Goal: Book appointment/travel/reservation

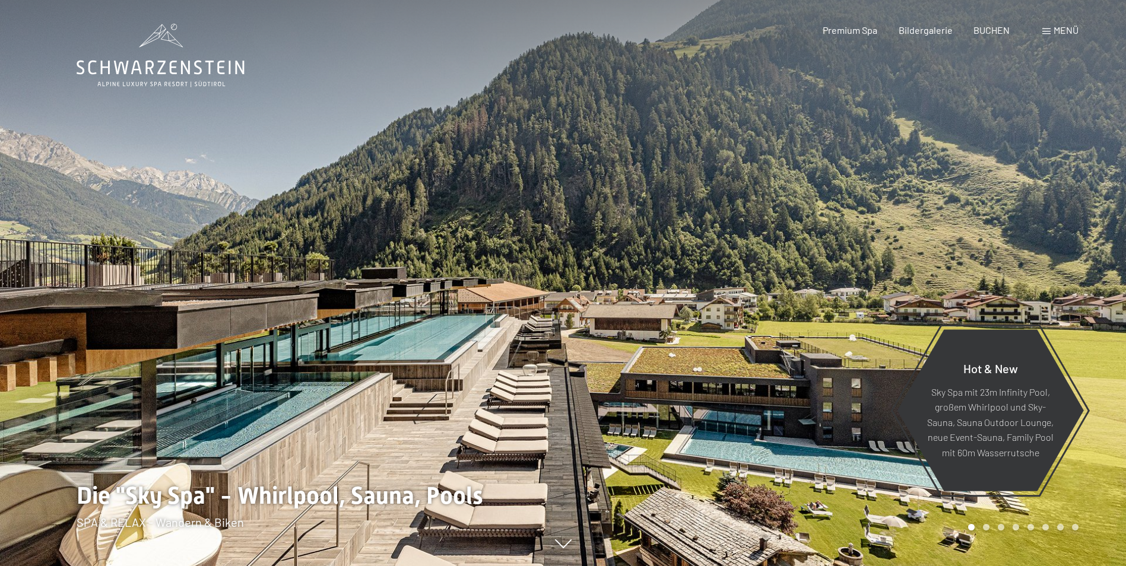
click at [1057, 30] on span "Menü" at bounding box center [1066, 29] width 25 height 11
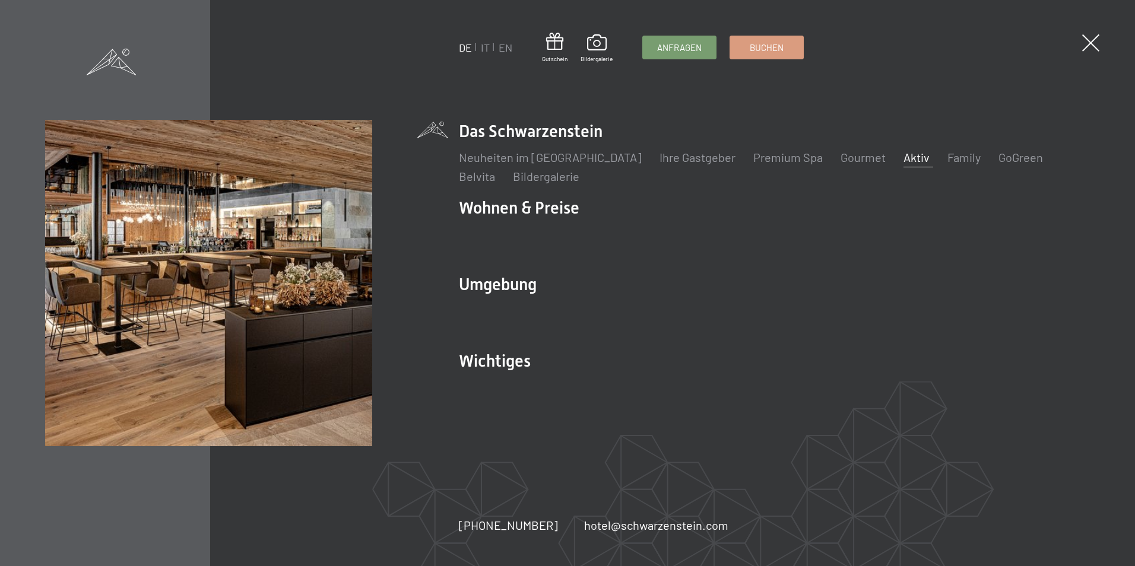
click at [903, 157] on link "Aktiv" at bounding box center [916, 157] width 26 height 14
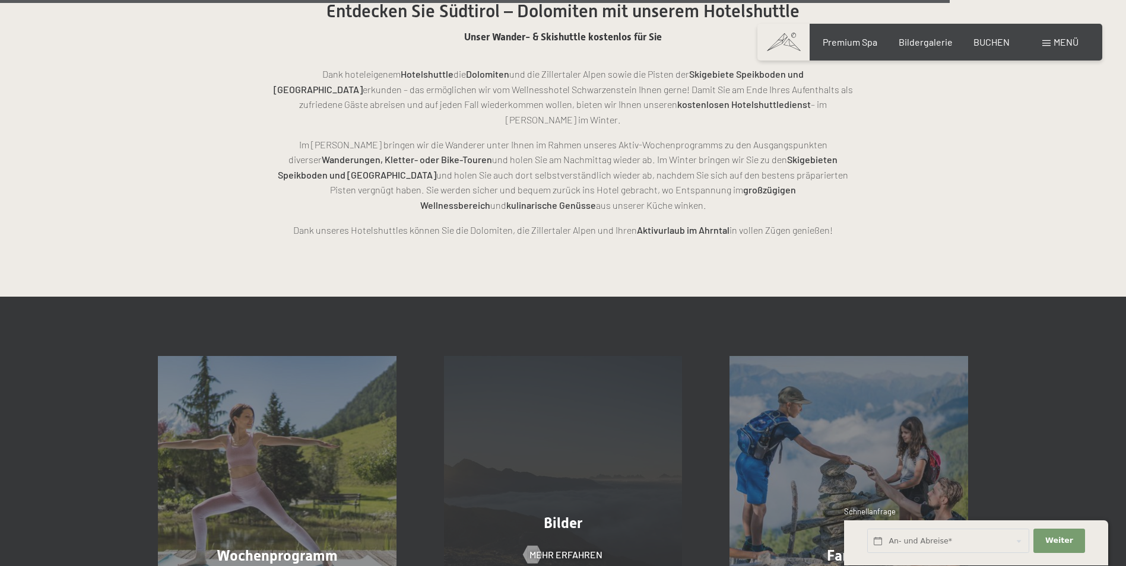
scroll to position [3027, 0]
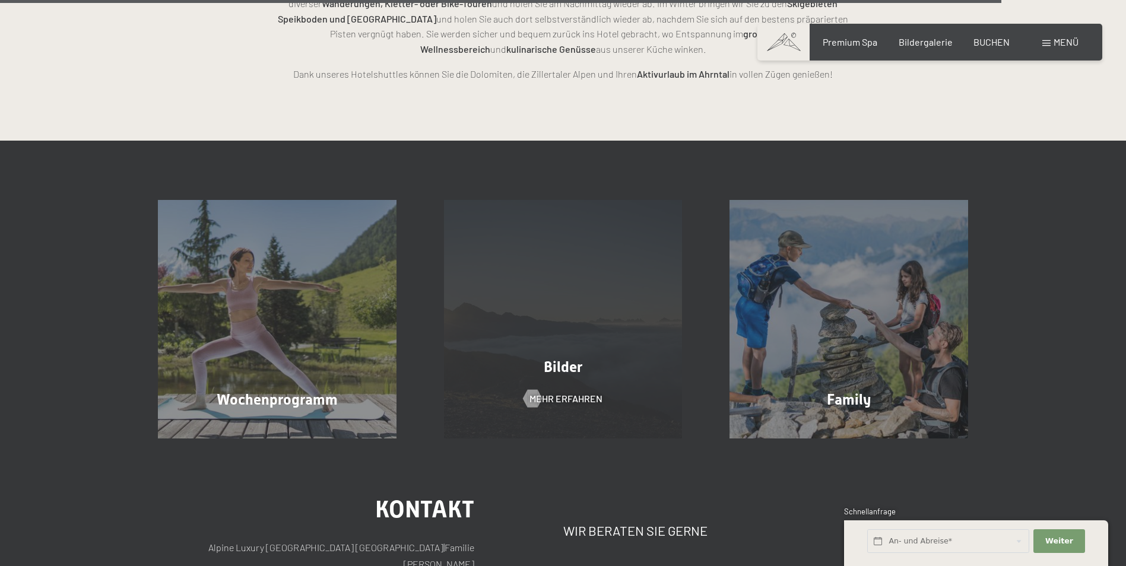
click at [572, 359] on span "Bilder" at bounding box center [563, 367] width 39 height 17
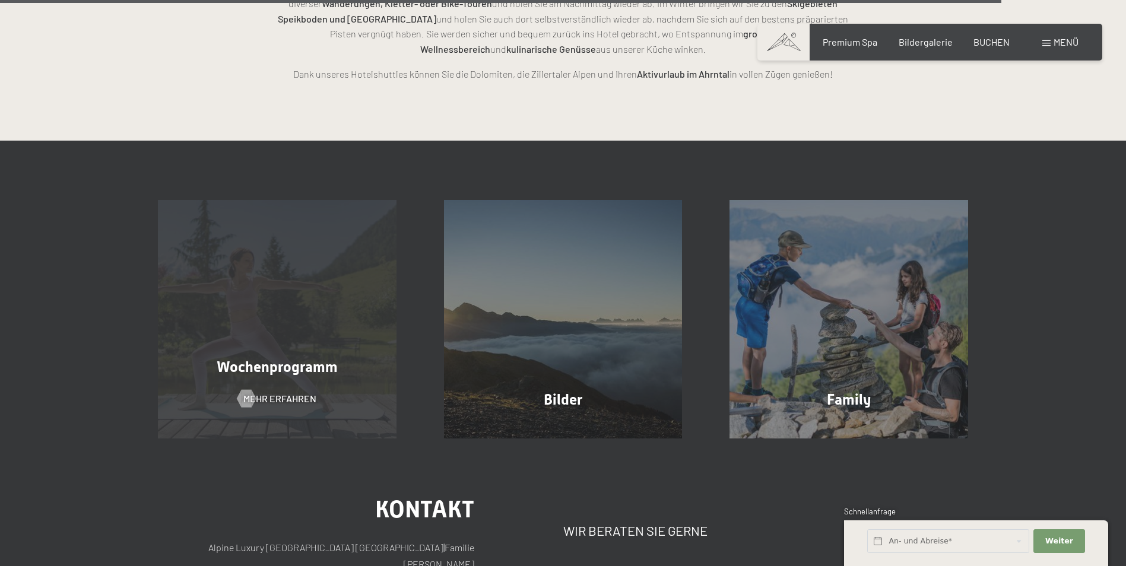
click at [289, 359] on span "Wochenprogramm" at bounding box center [277, 367] width 121 height 17
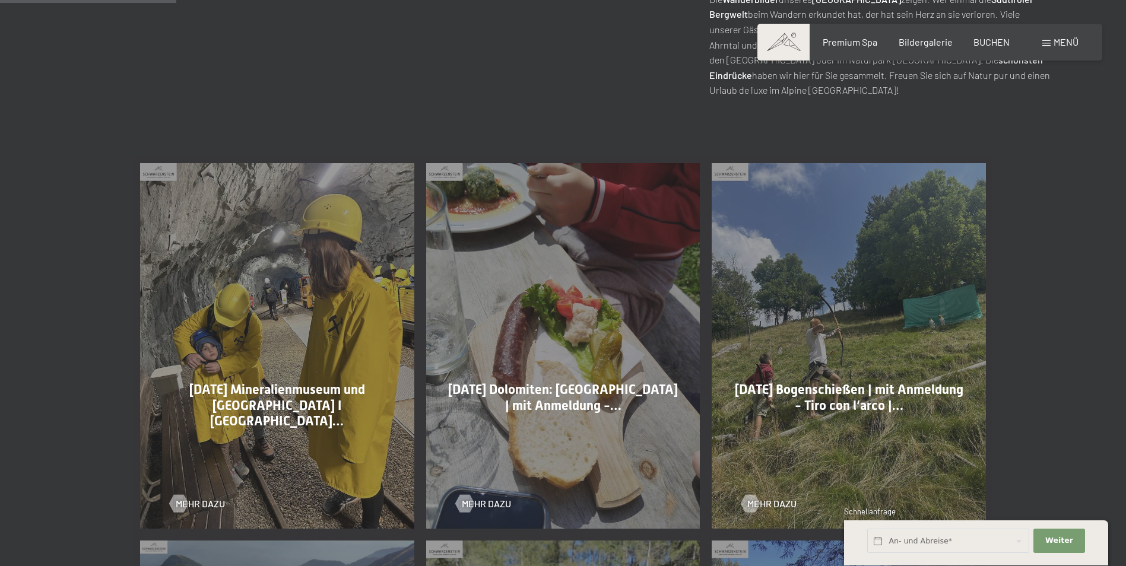
scroll to position [594, 0]
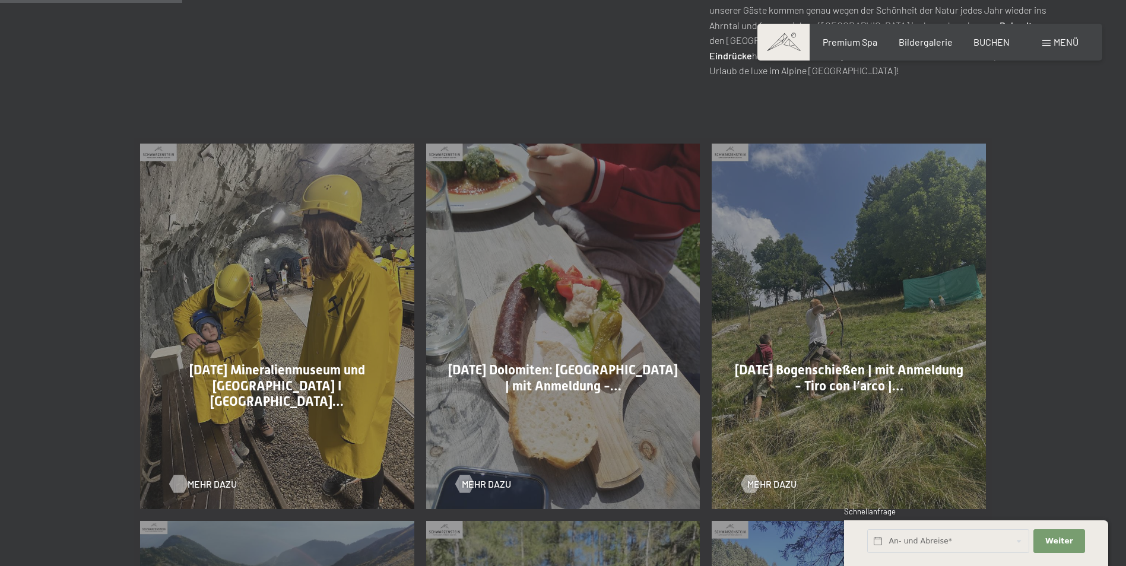
click at [183, 487] on div at bounding box center [178, 484] width 10 height 18
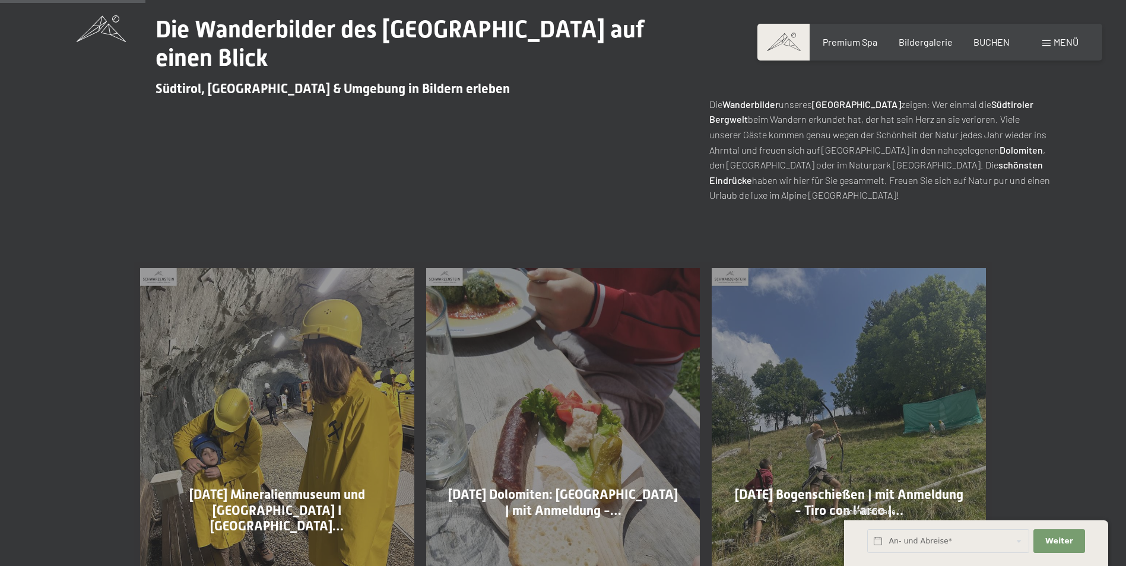
scroll to position [475, 0]
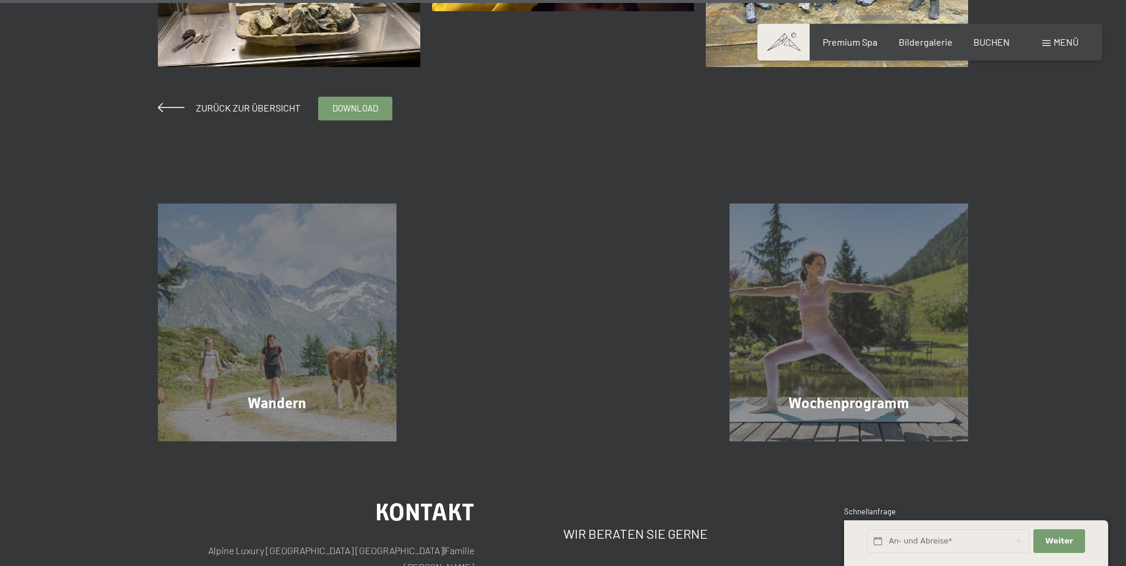
scroll to position [1365, 0]
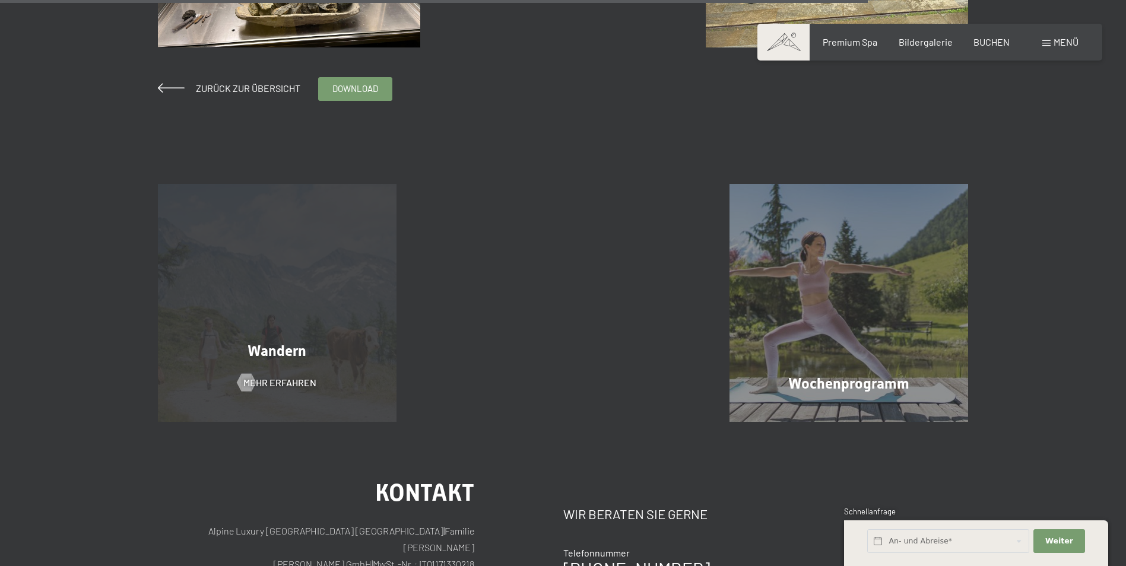
click at [313, 201] on div "Wandern Mehr erfahren" at bounding box center [277, 303] width 286 height 239
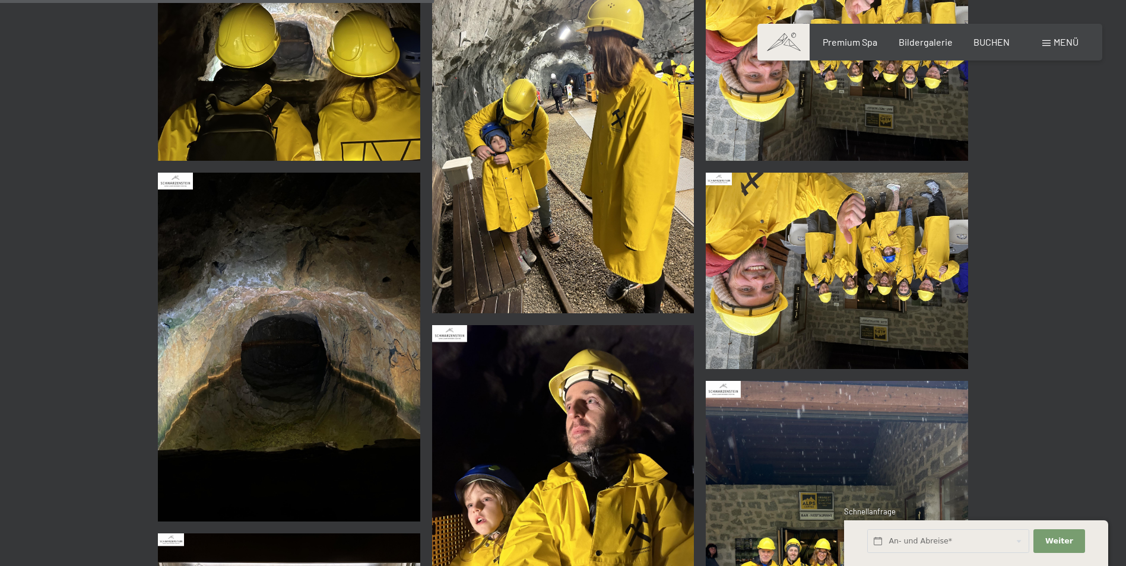
scroll to position [594, 0]
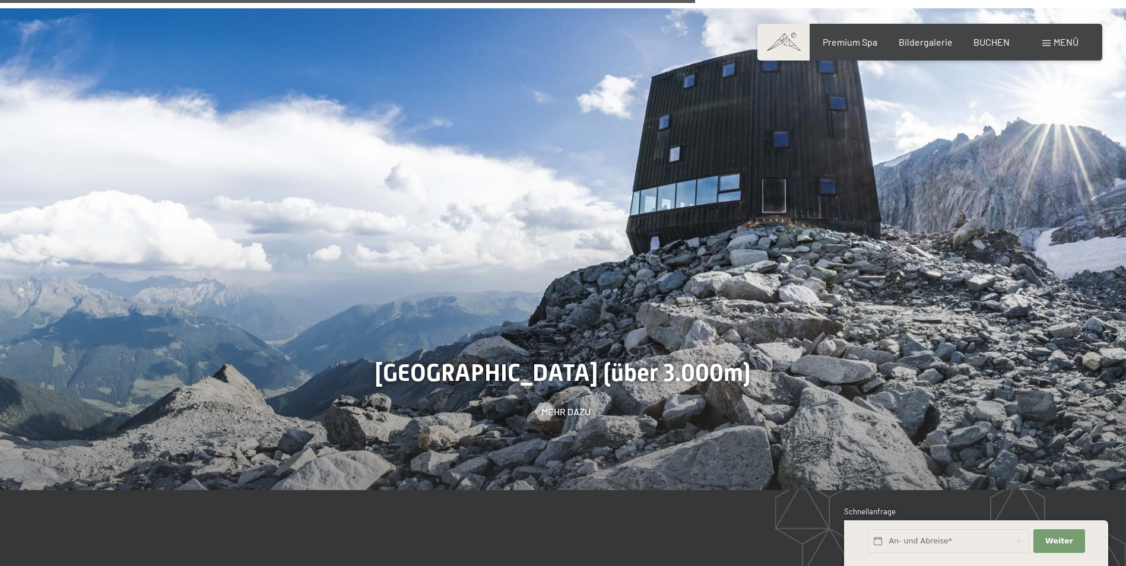
scroll to position [2730, 0]
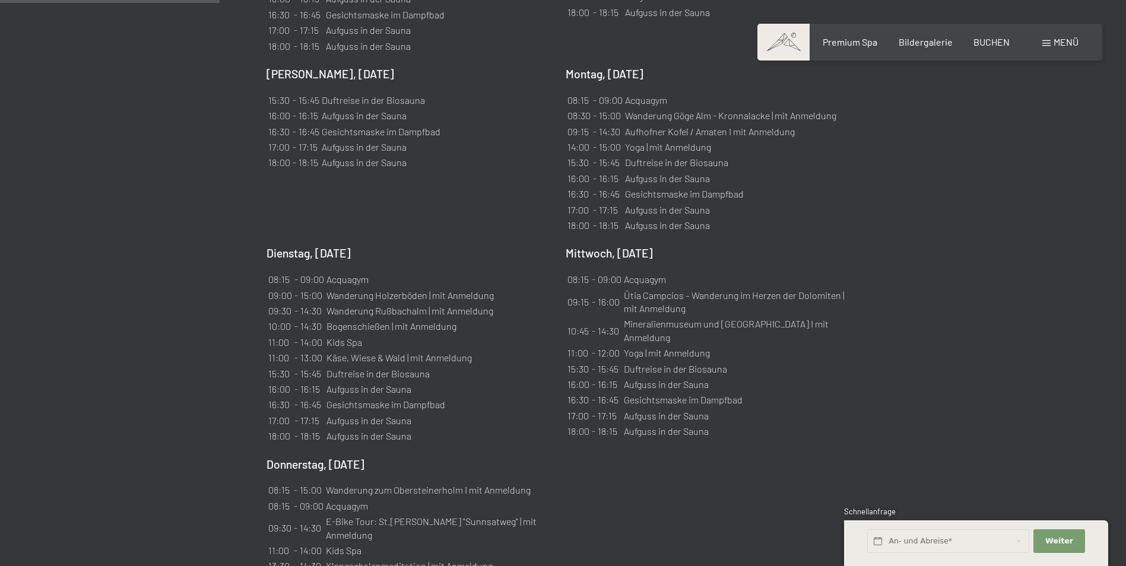
scroll to position [1068, 0]
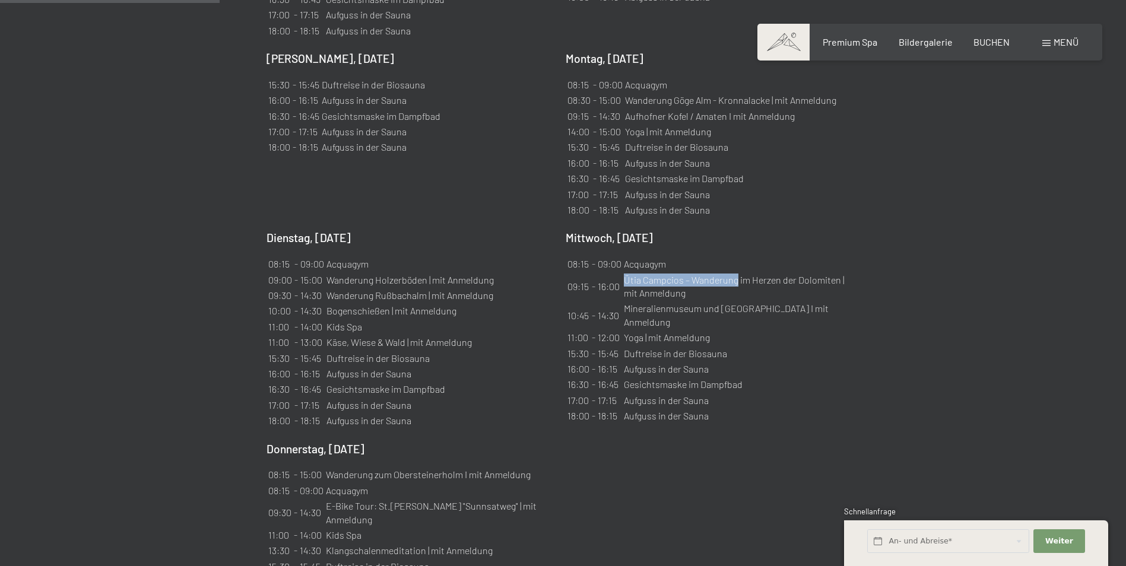
drag, startPoint x: 627, startPoint y: 264, endPoint x: 736, endPoint y: 267, distance: 109.2
click at [736, 273] on td "Ütia Campcios – Wanderung im Herzen der Dolomiten | mit Anmeldung" at bounding box center [737, 287] width 229 height 28
copy td "Ütia Campcios – Wanderung"
click at [994, 367] on section "Wochenprogramm ✓ Durchblättern ✓ Freitag ✓ Samstag ✓ Sonntag ✓ Montag ✓ Diensta…" at bounding box center [563, 188] width 1126 height 1050
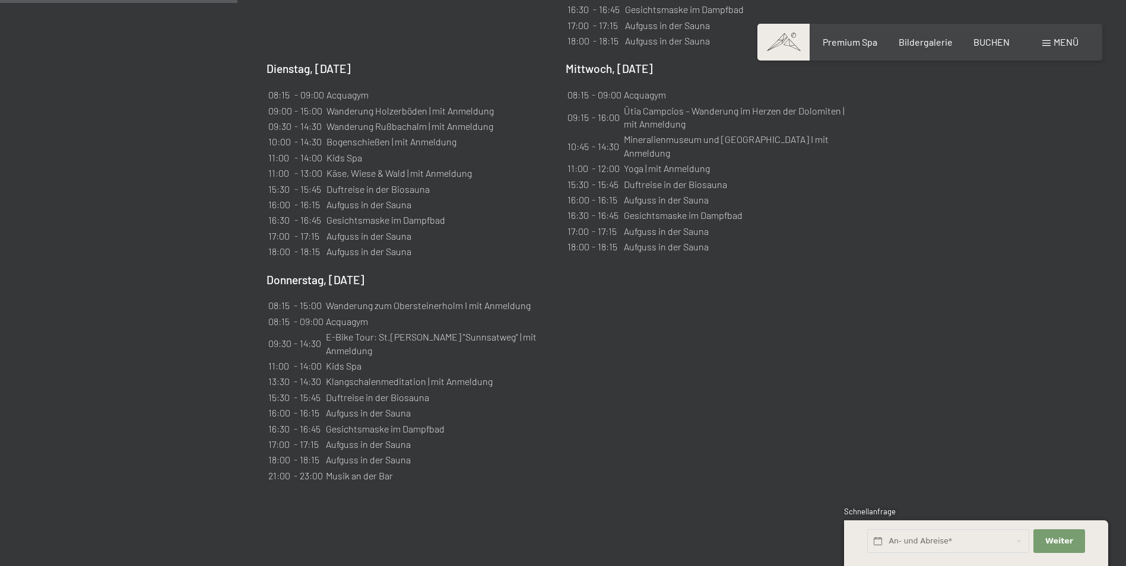
scroll to position [1306, 0]
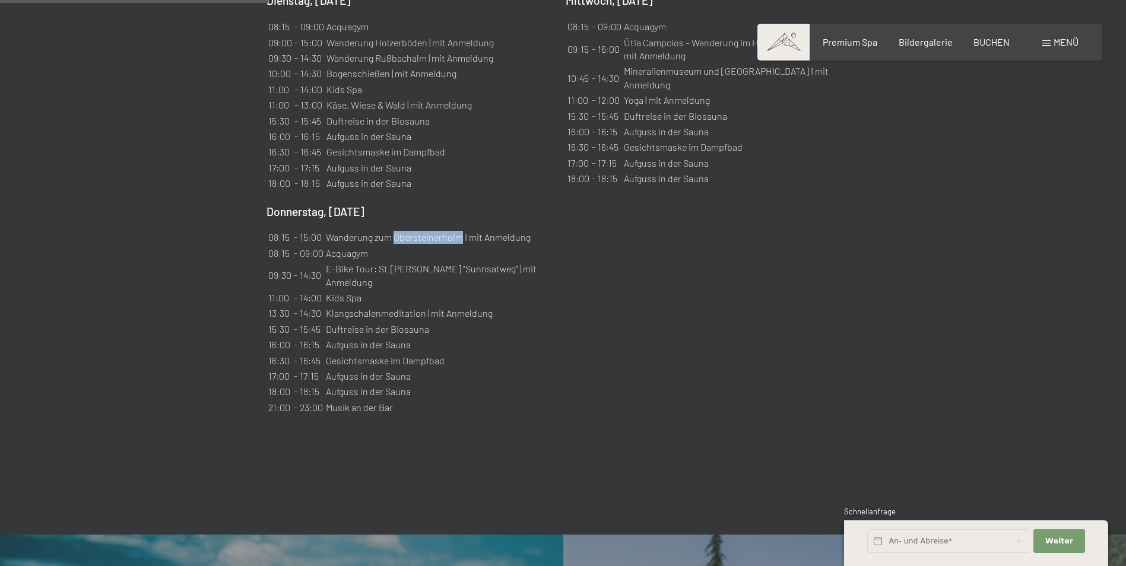
drag, startPoint x: 394, startPoint y: 223, endPoint x: 459, endPoint y: 224, distance: 65.3
click at [459, 230] on td "Wanderung zum Obersteinerholm I mit Anmeldung" at bounding box center [438, 237] width 227 height 14
copy td "Obersteinerholm"
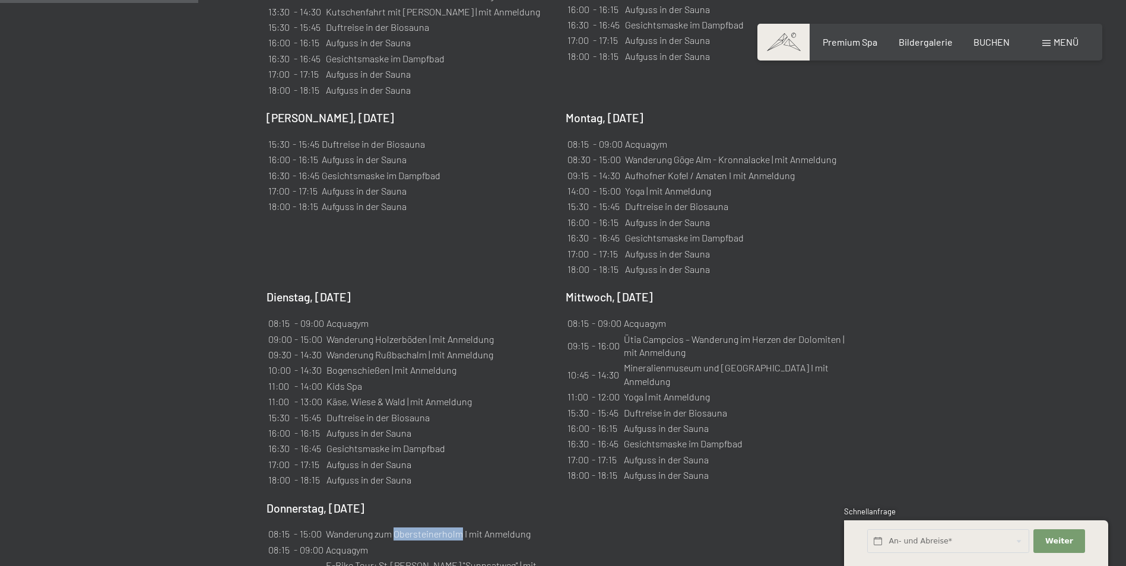
scroll to position [772, 0]
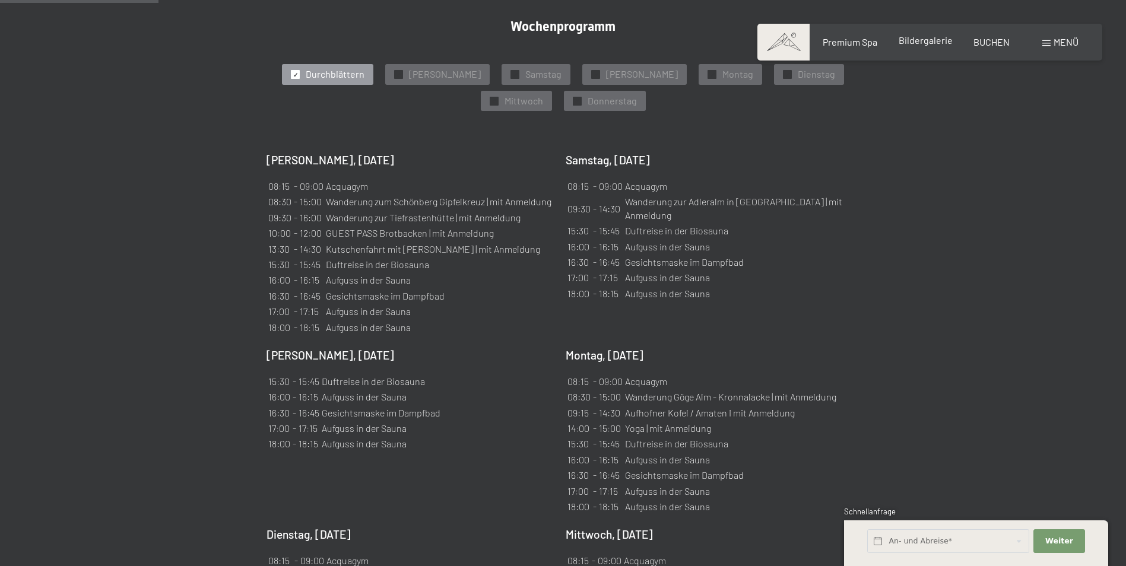
click at [921, 42] on span "Bildergalerie" at bounding box center [926, 39] width 54 height 11
click at [933, 41] on span "Bildergalerie" at bounding box center [926, 39] width 54 height 11
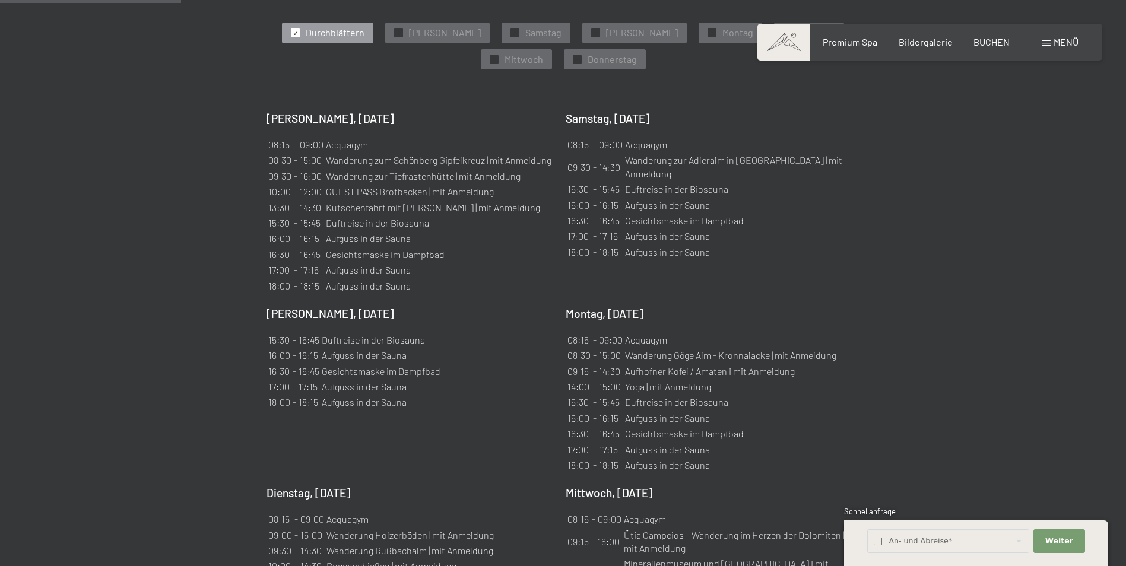
scroll to position [890, 0]
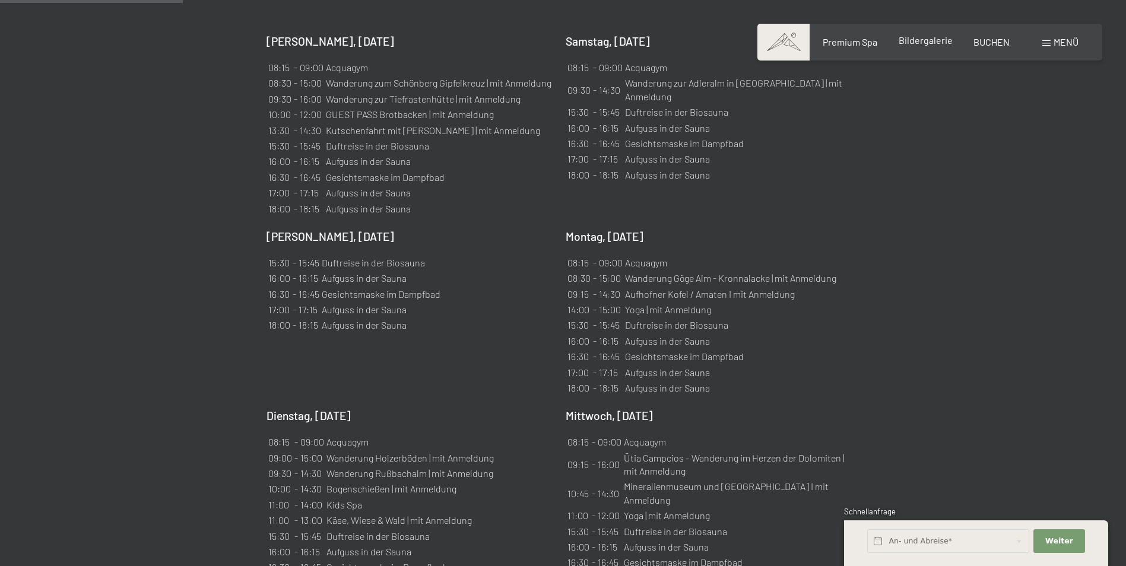
click at [935, 42] on span "Bildergalerie" at bounding box center [926, 39] width 54 height 11
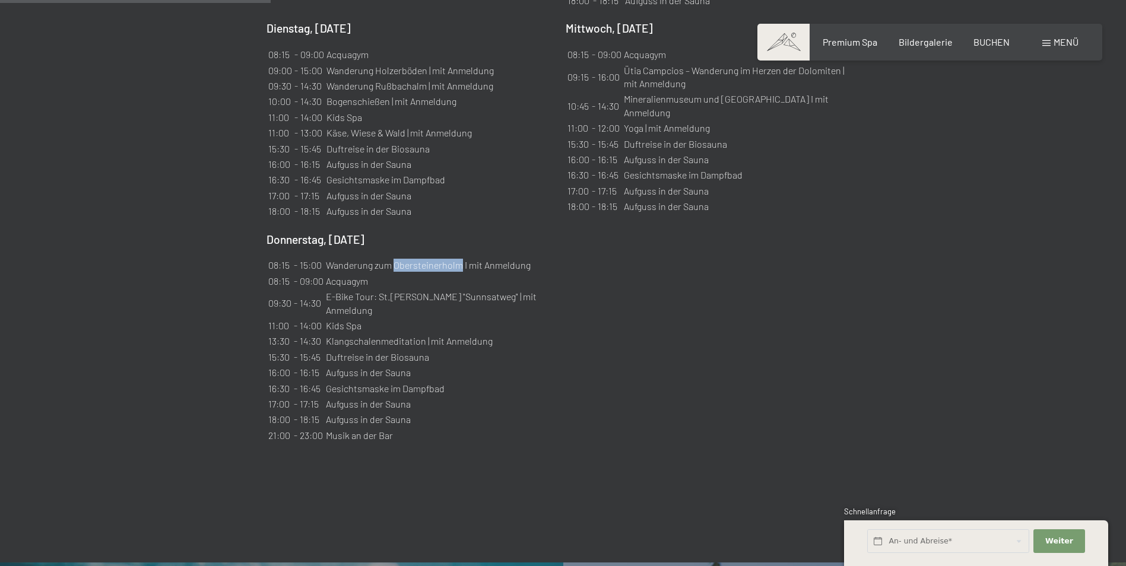
scroll to position [1365, 0]
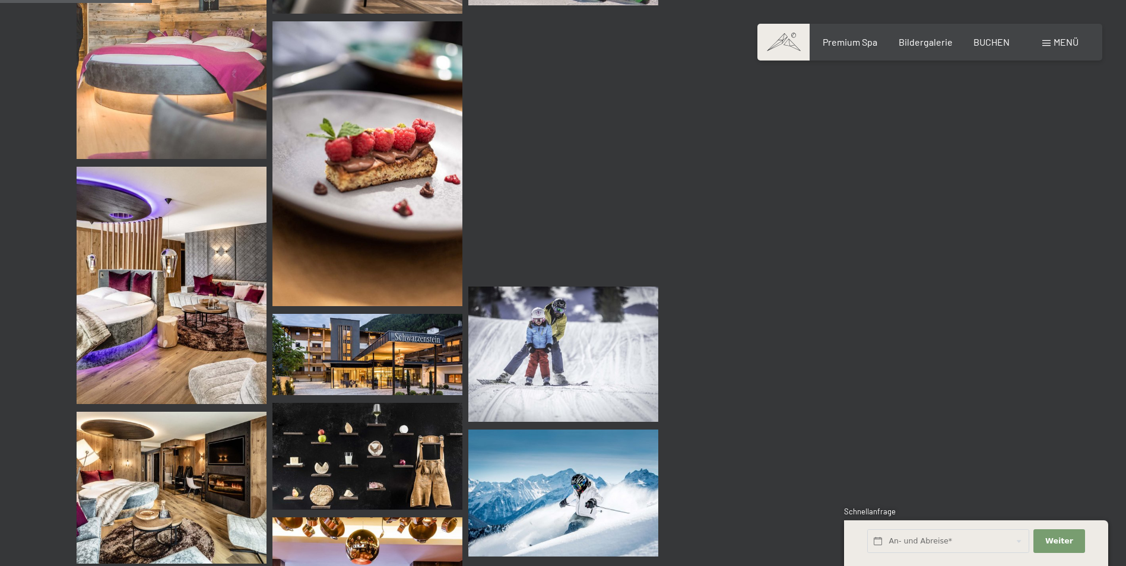
scroll to position [2078, 0]
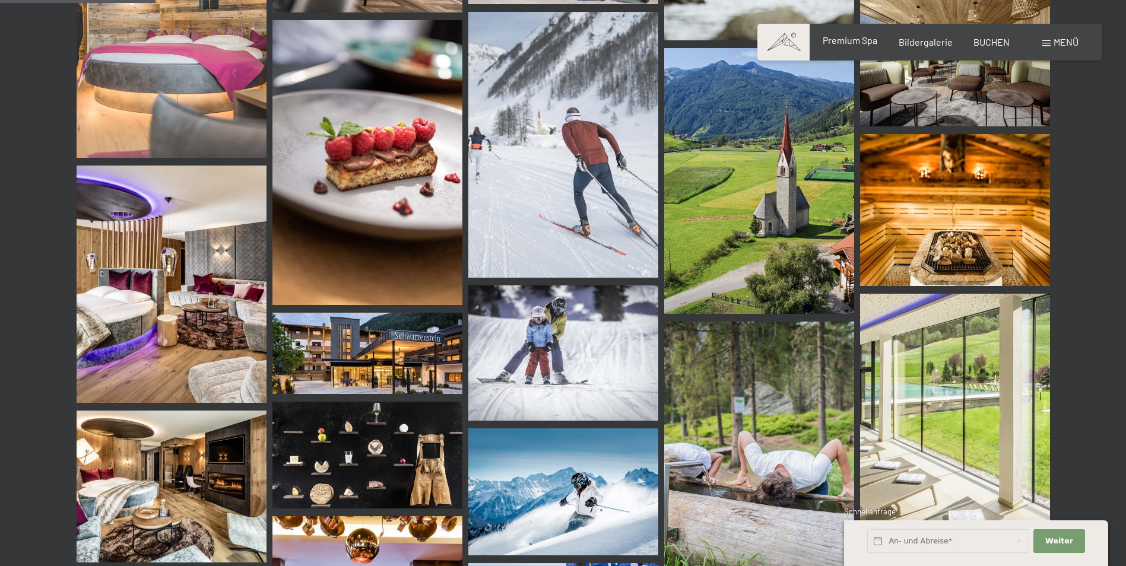
click at [857, 43] on span "Premium Spa" at bounding box center [850, 39] width 55 height 11
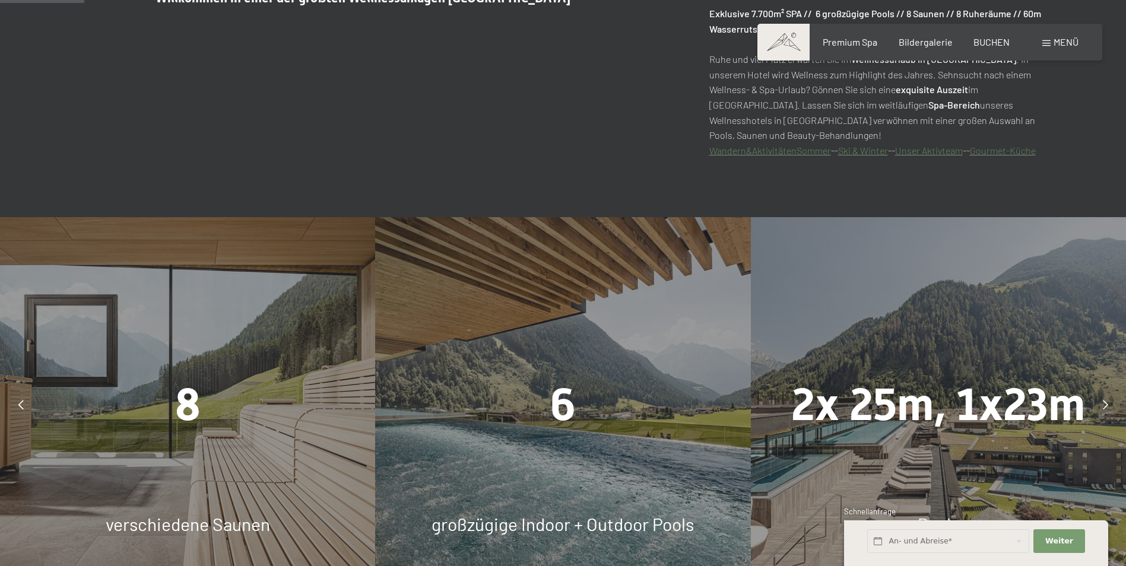
scroll to position [653, 0]
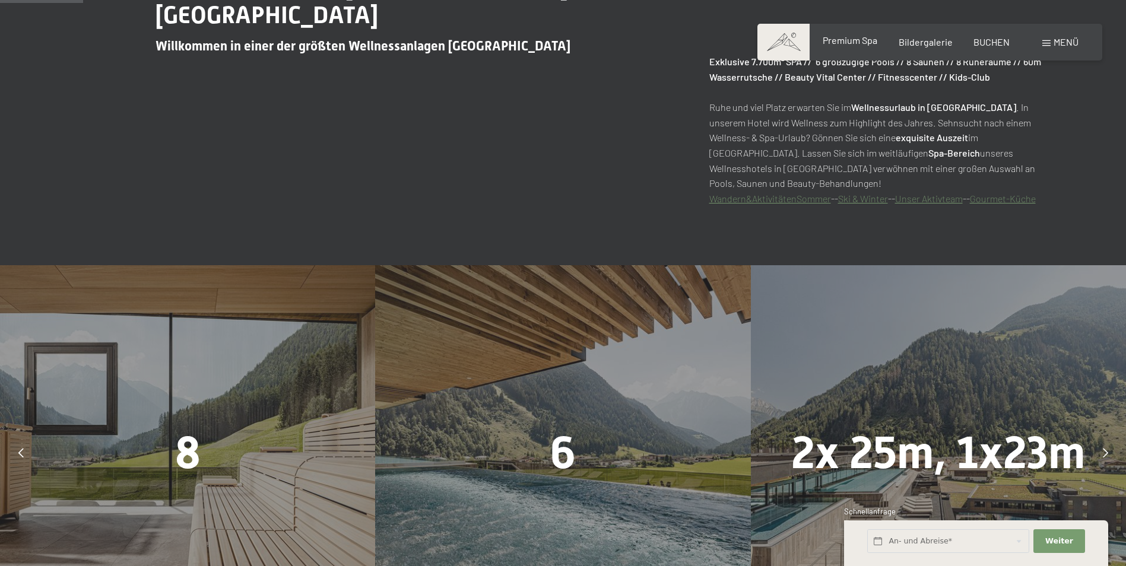
click at [849, 34] on span "Premium Spa" at bounding box center [850, 39] width 55 height 11
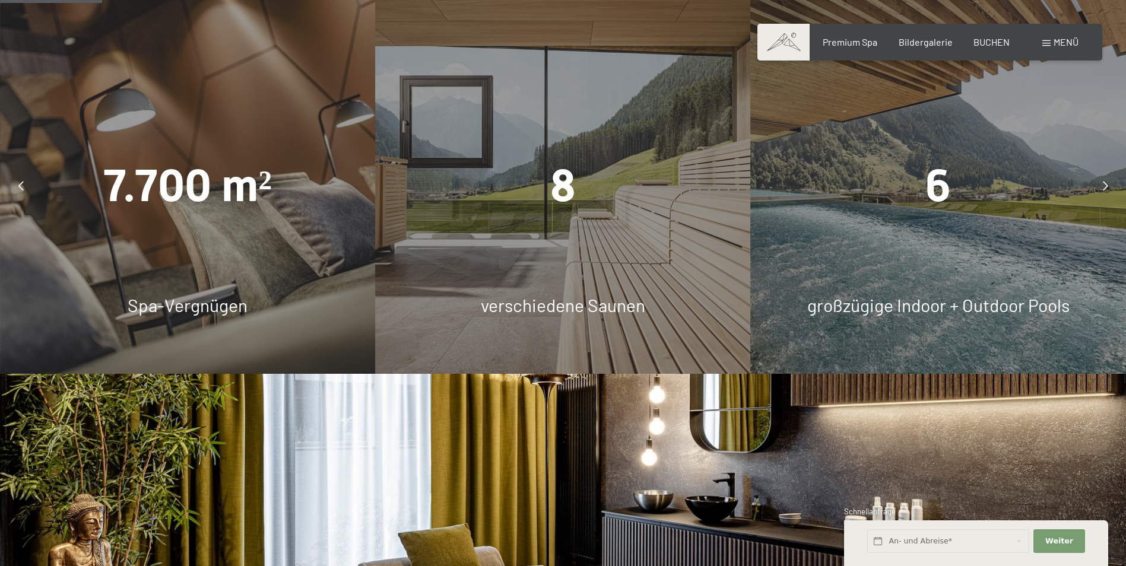
scroll to position [950, 0]
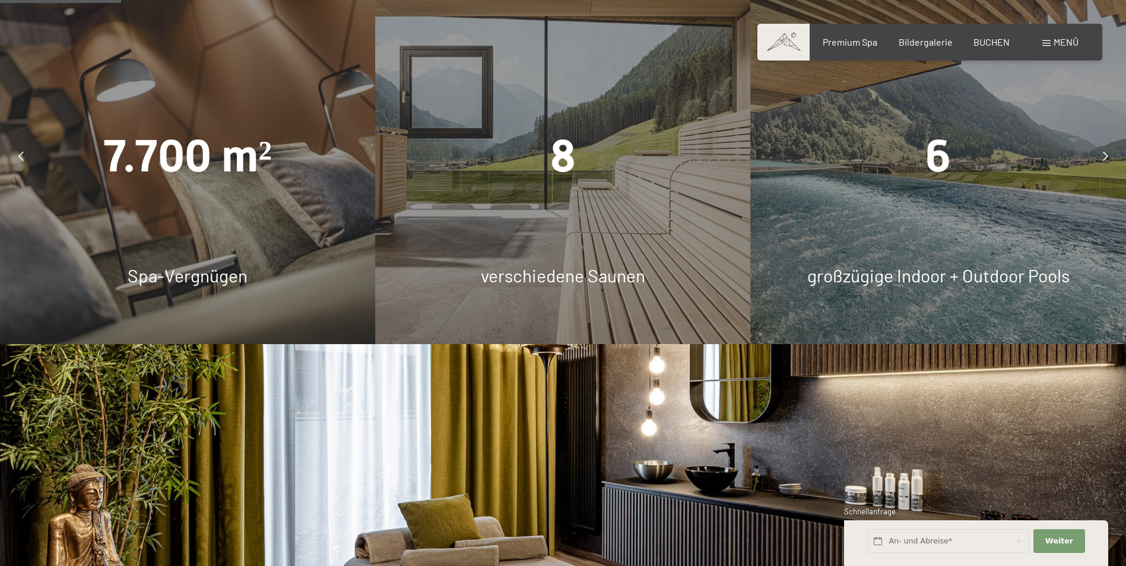
click at [185, 268] on span "Spa-Vergnügen" at bounding box center [188, 275] width 120 height 21
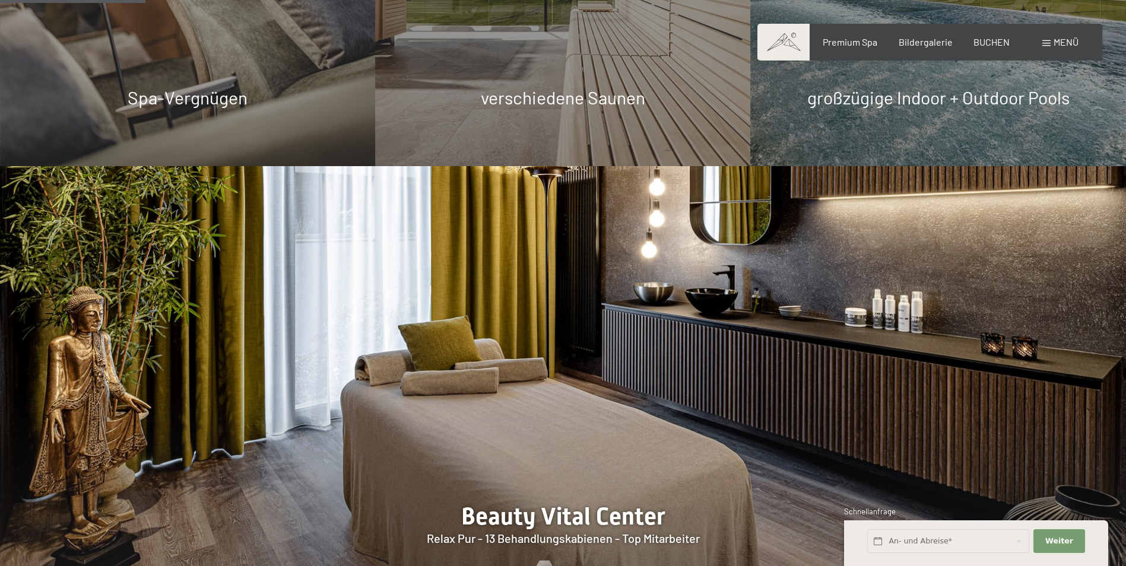
scroll to position [1247, 0]
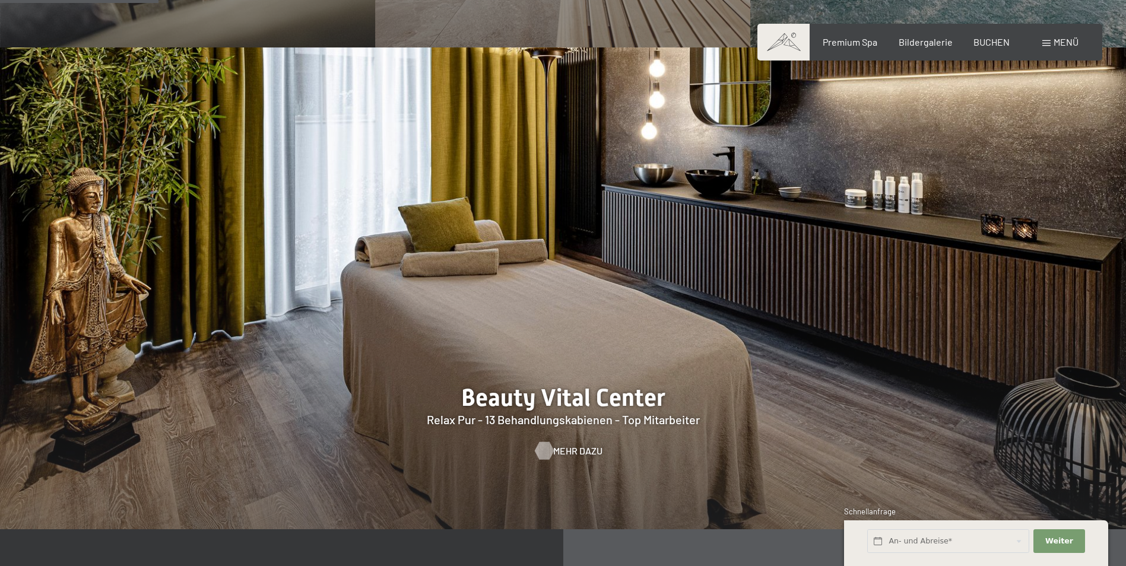
click at [554, 451] on span "Mehr dazu" at bounding box center [577, 451] width 49 height 13
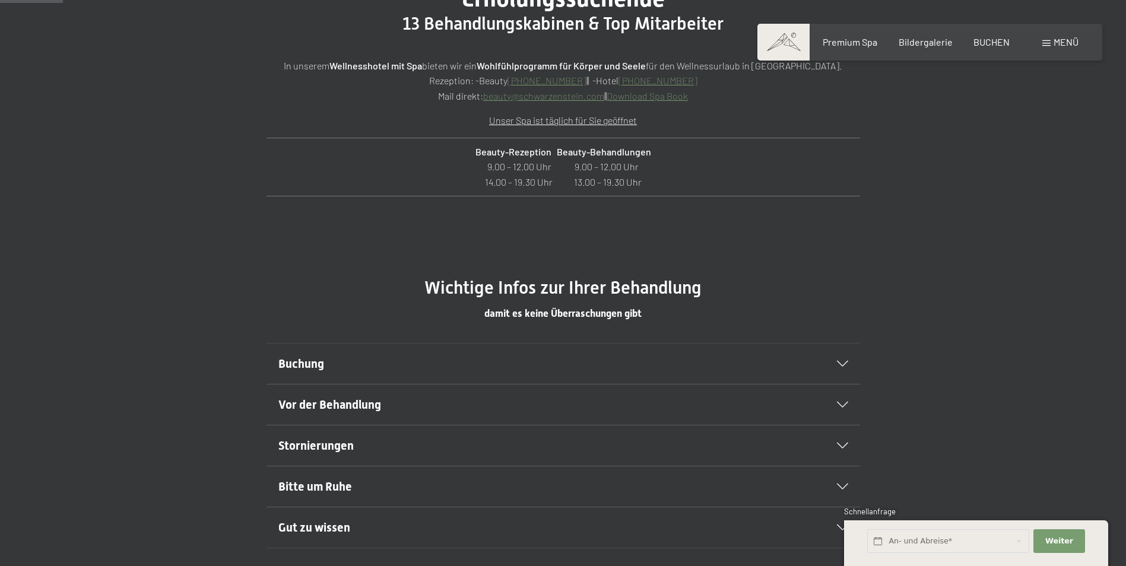
scroll to position [534, 0]
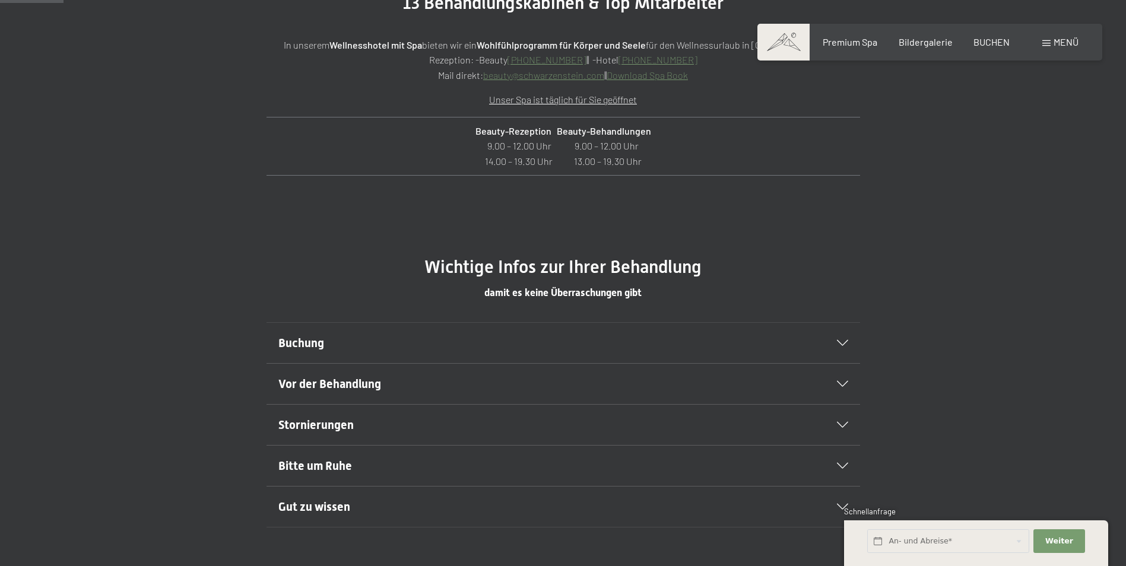
click at [842, 346] on icon at bounding box center [842, 343] width 11 height 6
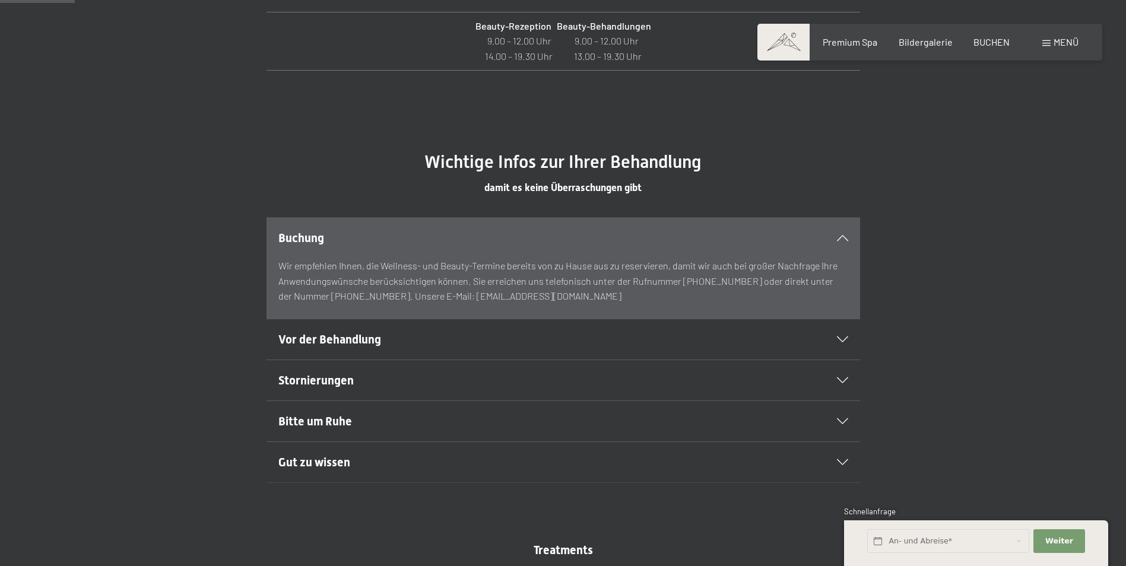
scroll to position [653, 0]
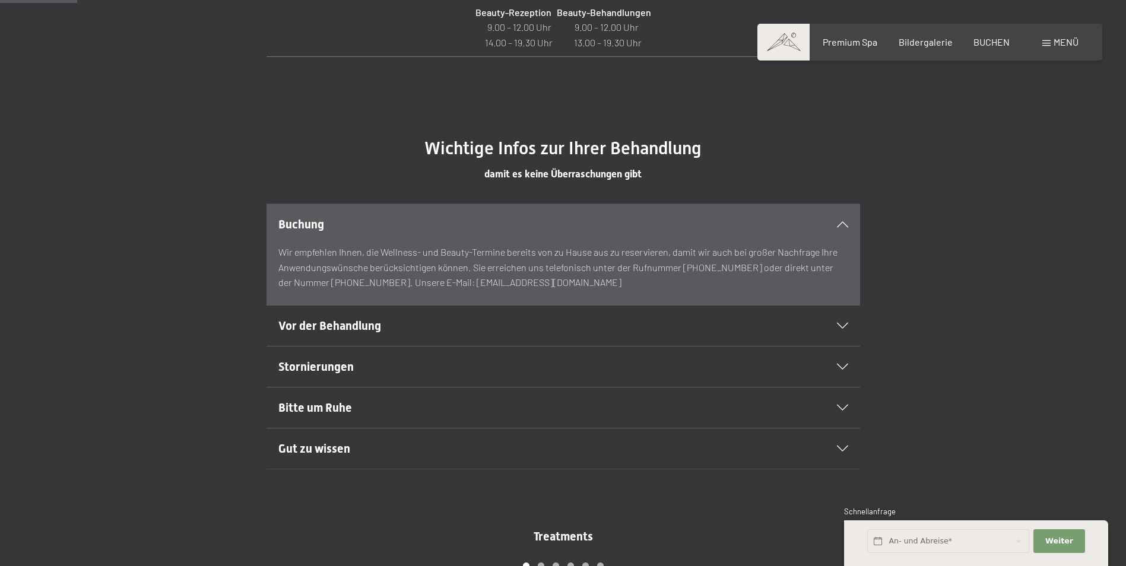
click at [841, 321] on div "Vor der Behandlung" at bounding box center [563, 326] width 570 height 40
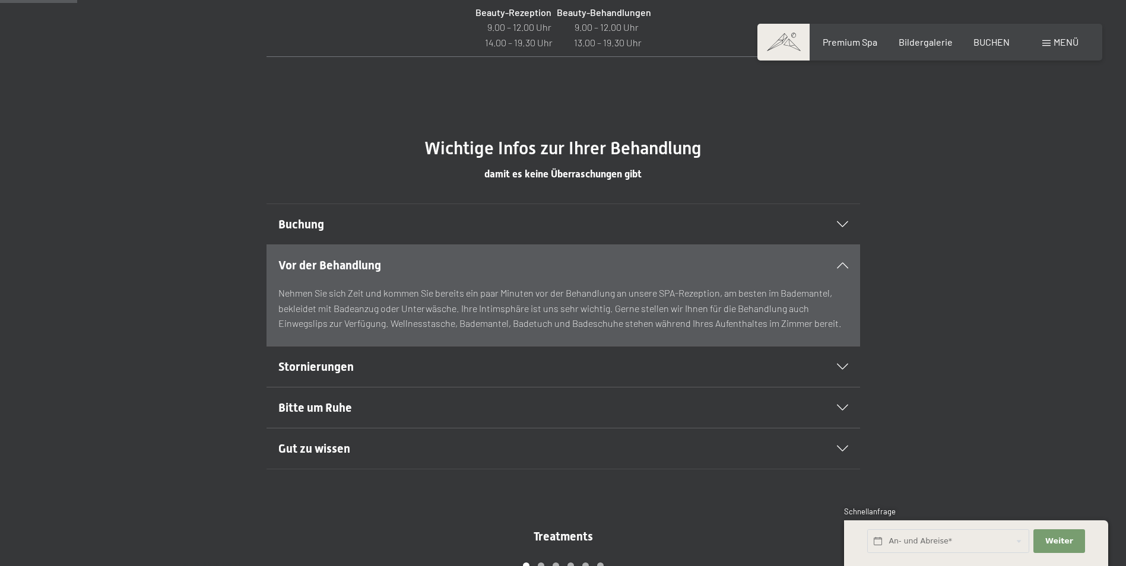
click at [839, 364] on icon at bounding box center [842, 367] width 11 height 6
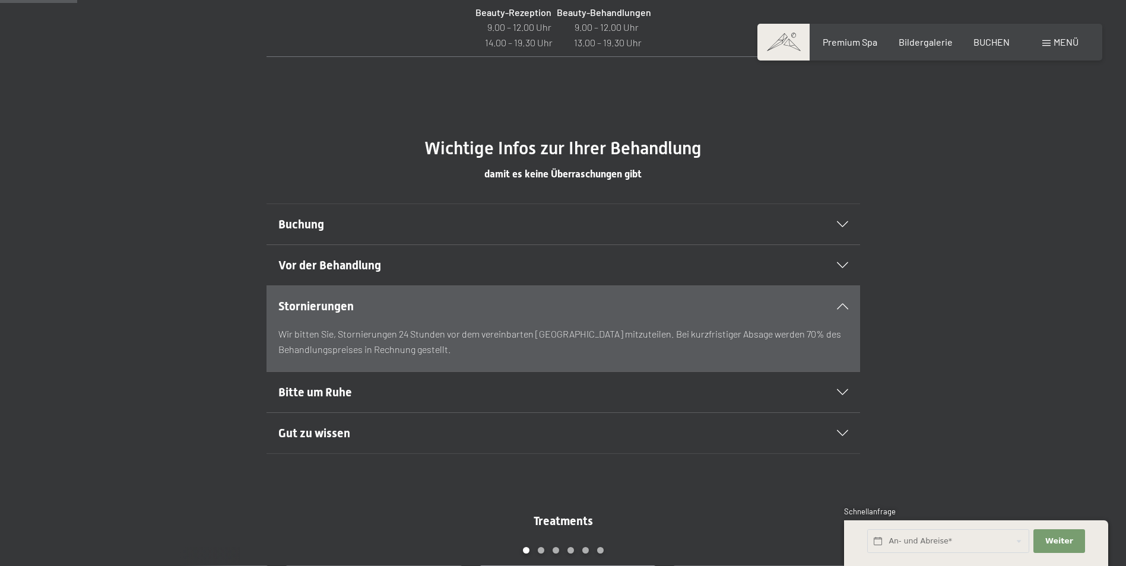
click at [845, 388] on div "Bitte um Ruhe" at bounding box center [563, 392] width 570 height 40
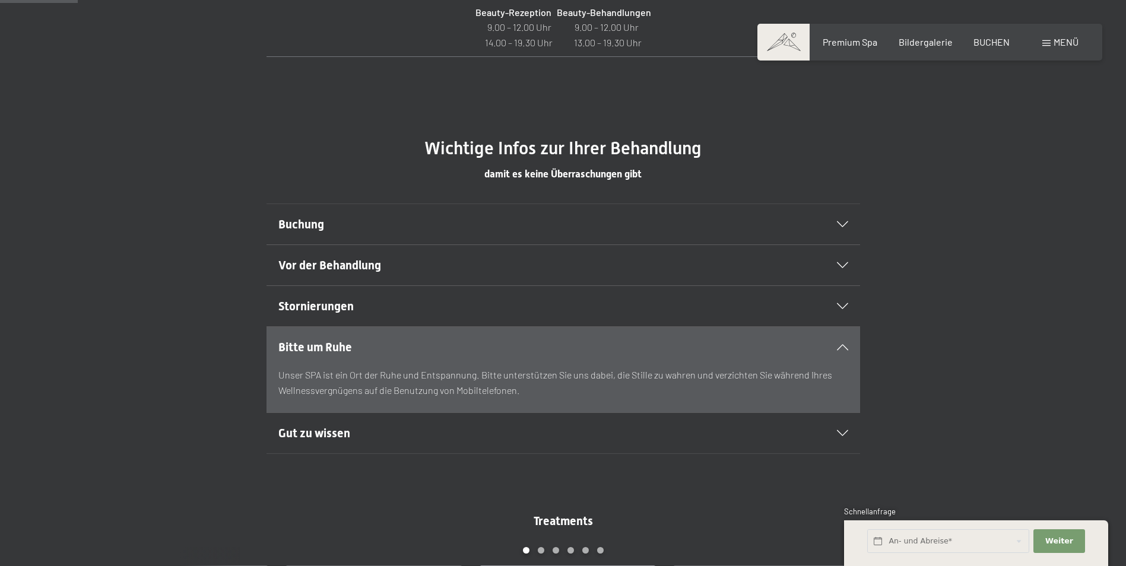
scroll to position [712, 0]
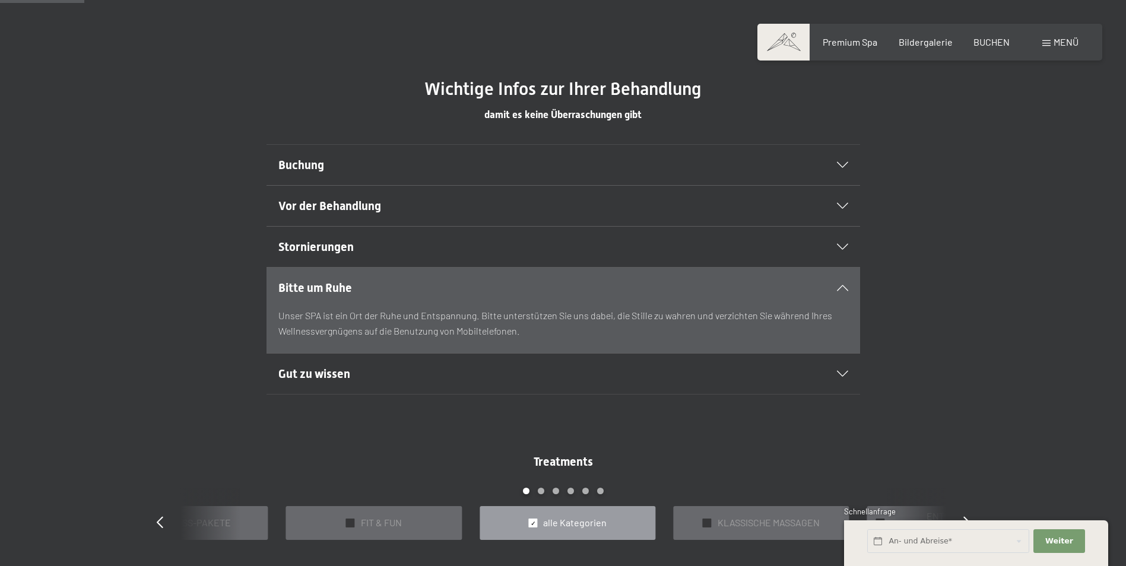
click at [845, 369] on div "Gut zu wissen" at bounding box center [563, 374] width 570 height 40
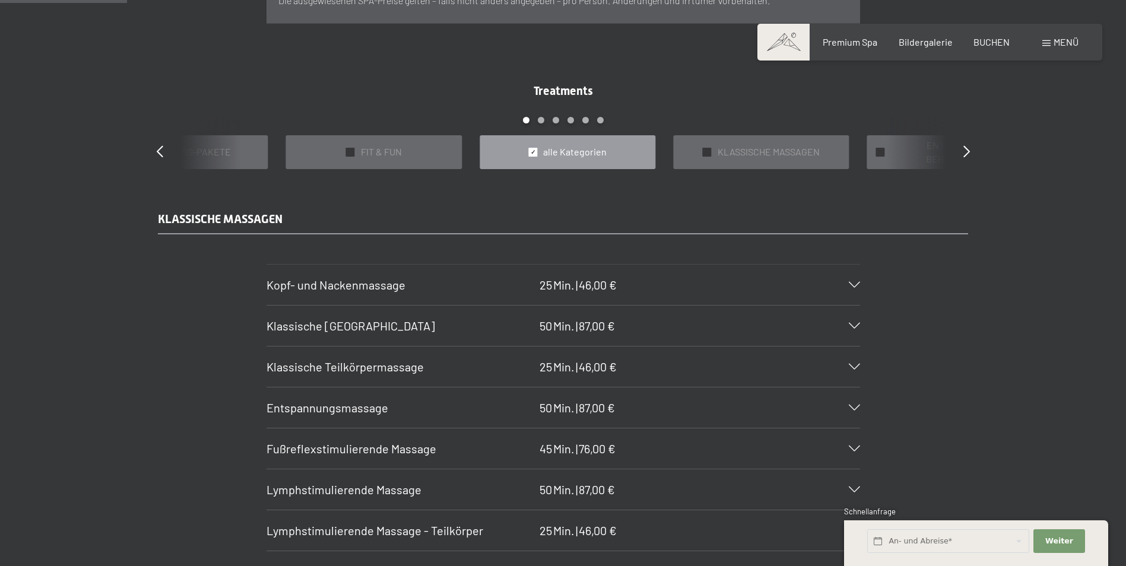
scroll to position [1128, 0]
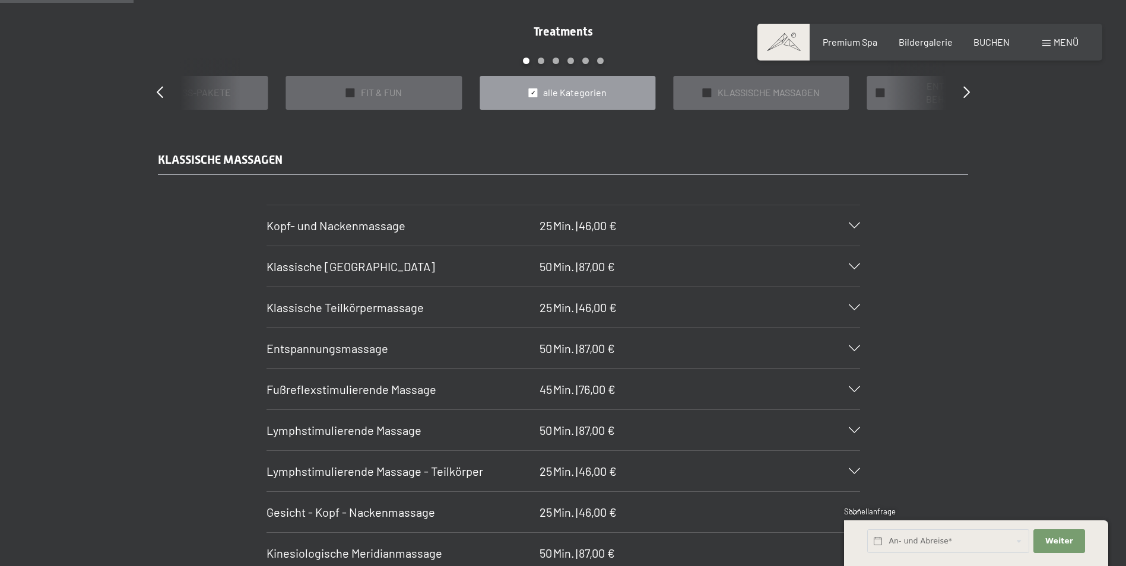
click at [859, 347] on icon at bounding box center [854, 348] width 11 height 6
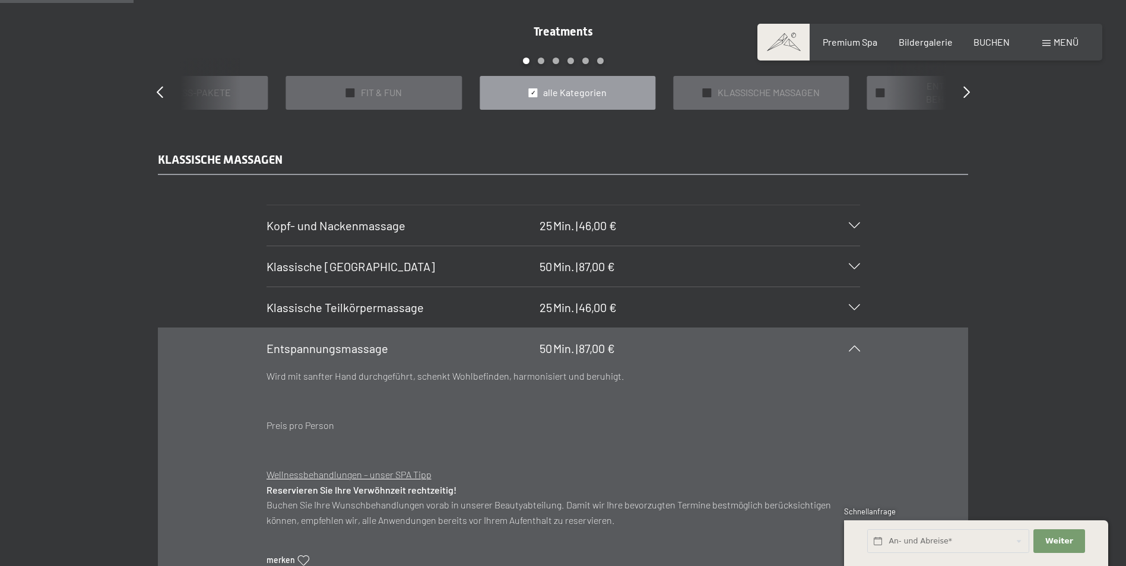
click at [859, 347] on icon at bounding box center [854, 348] width 11 height 6
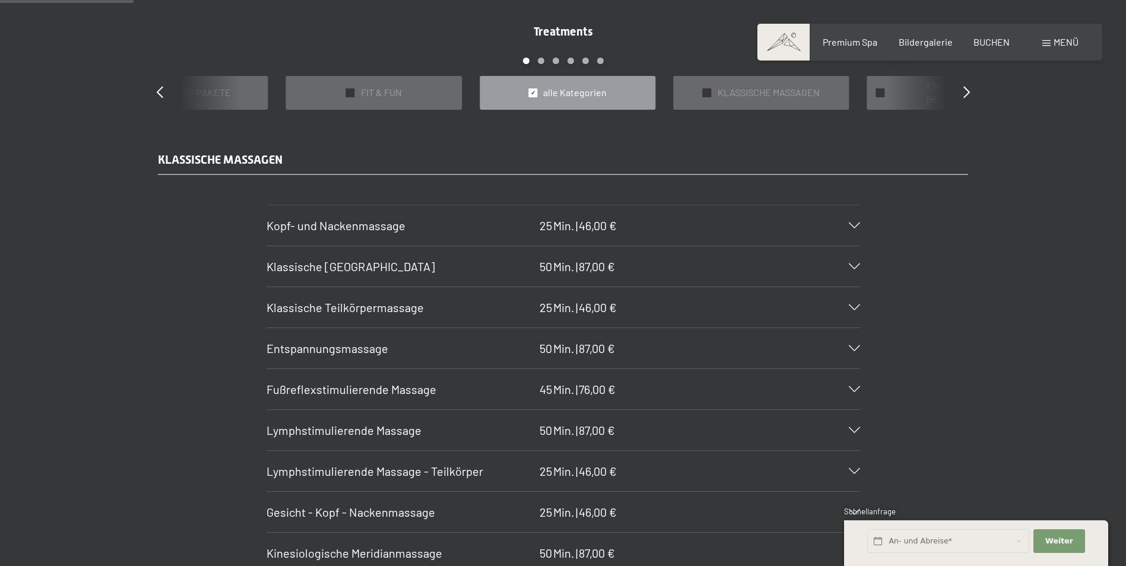
click at [849, 258] on div "Klassische Ganzkörpermassage 50 Min. | 87,00 €" at bounding box center [564, 266] width 594 height 40
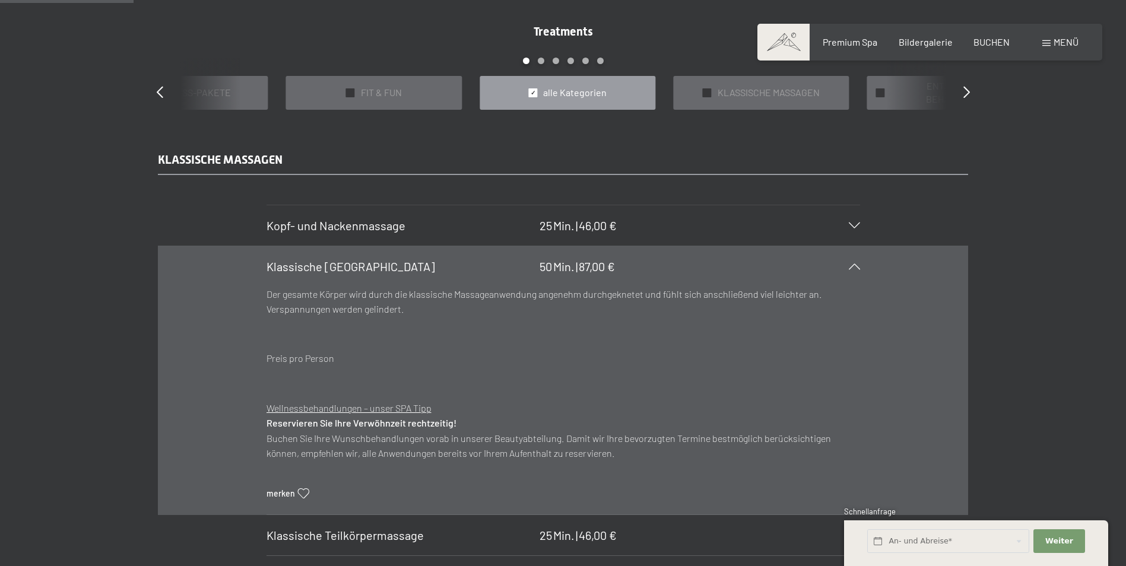
click at [851, 264] on icon at bounding box center [854, 267] width 11 height 6
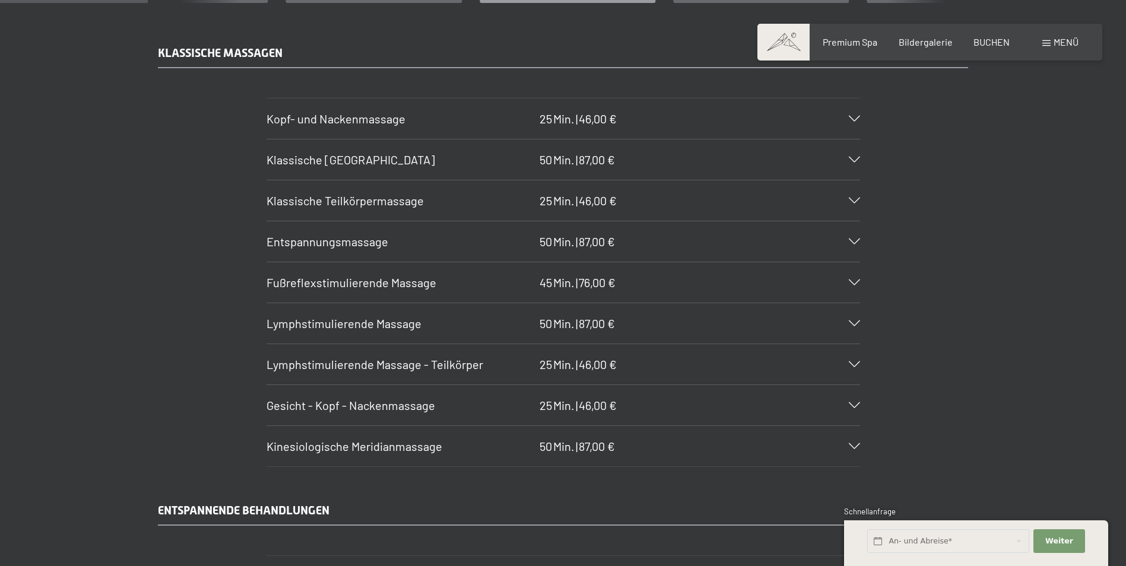
scroll to position [1247, 0]
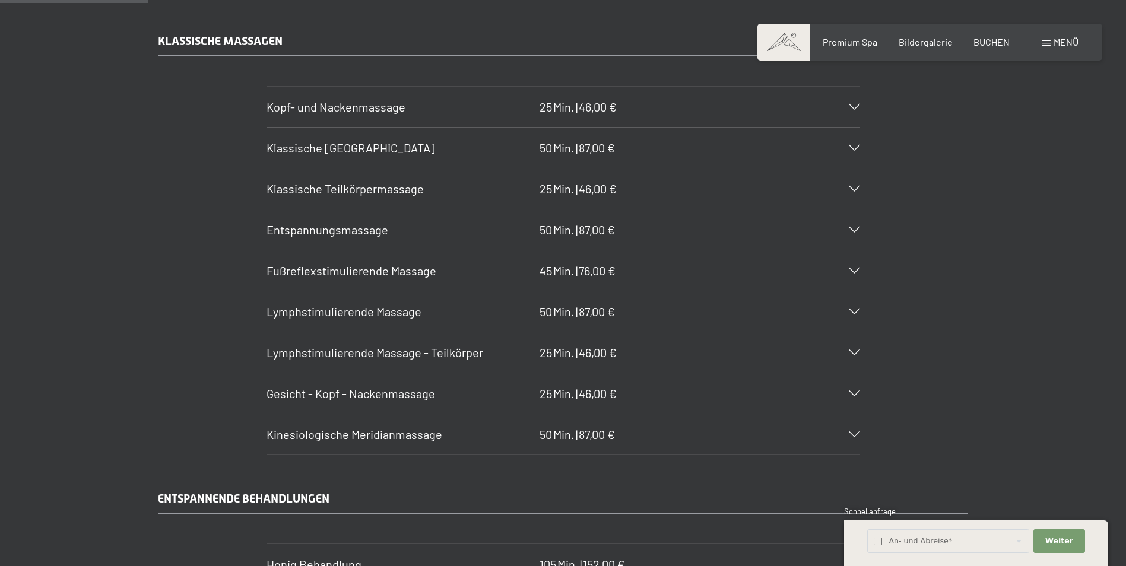
click at [857, 310] on icon at bounding box center [854, 312] width 11 height 6
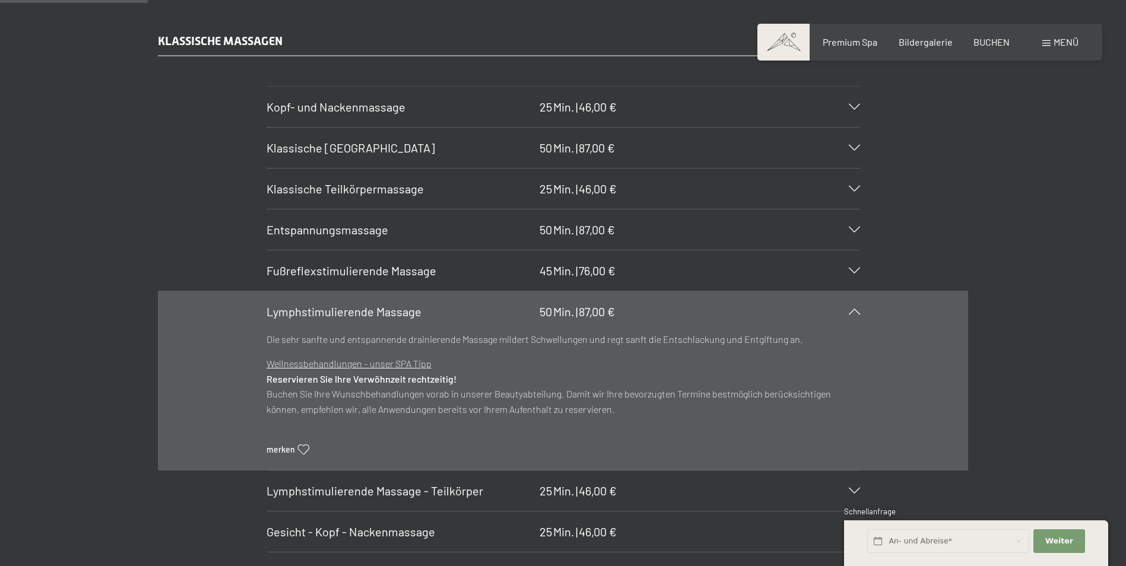
click at [857, 310] on icon at bounding box center [854, 312] width 11 height 6
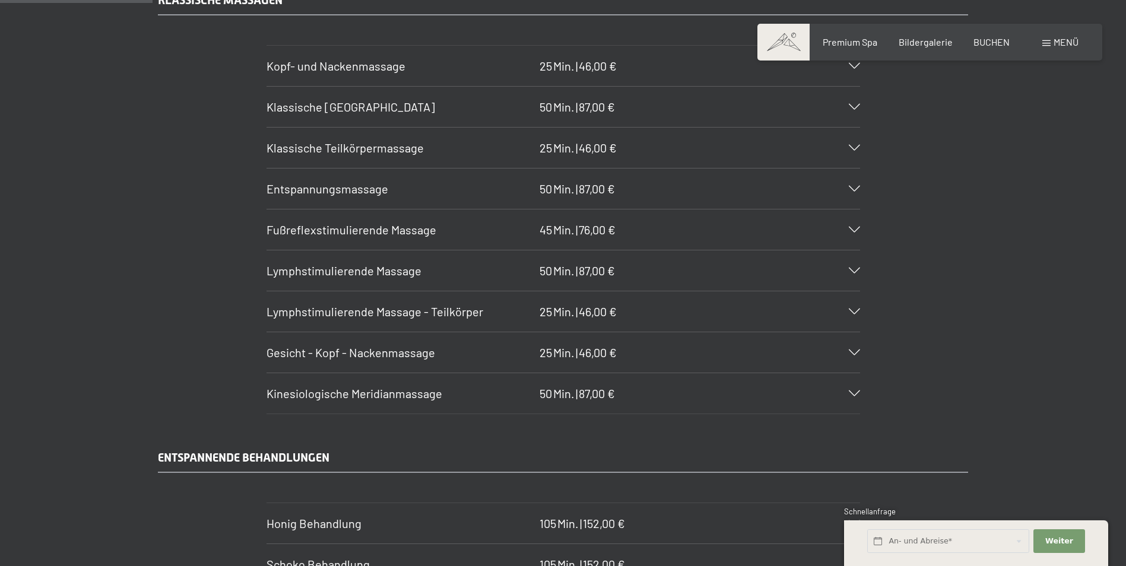
scroll to position [1306, 0]
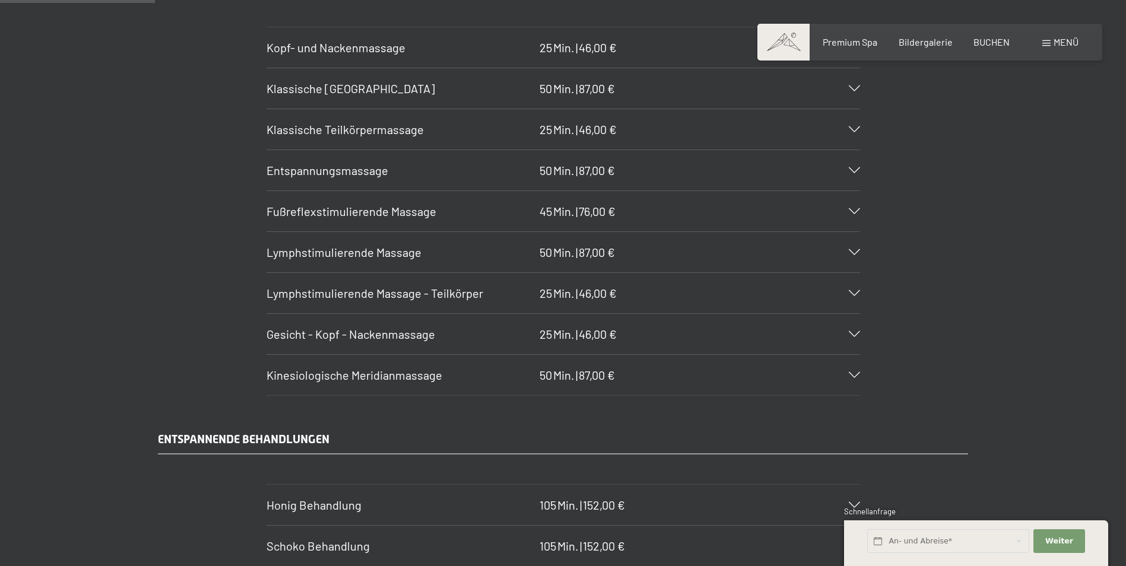
click at [851, 370] on div "Kinesiologische Meridianmassage 50 Min. | 87,00 €" at bounding box center [564, 375] width 594 height 40
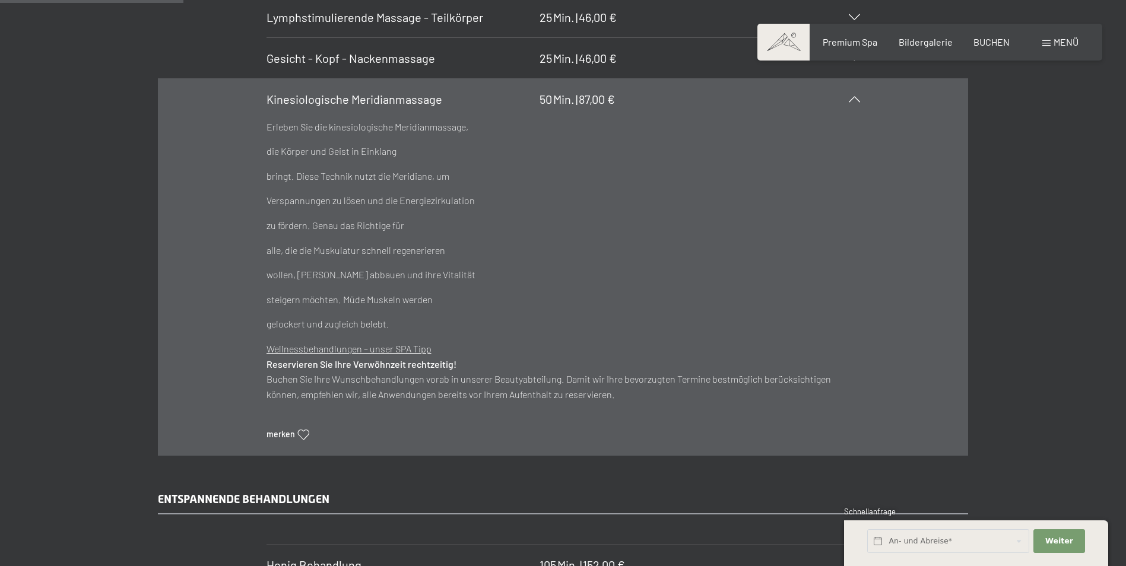
scroll to position [1603, 0]
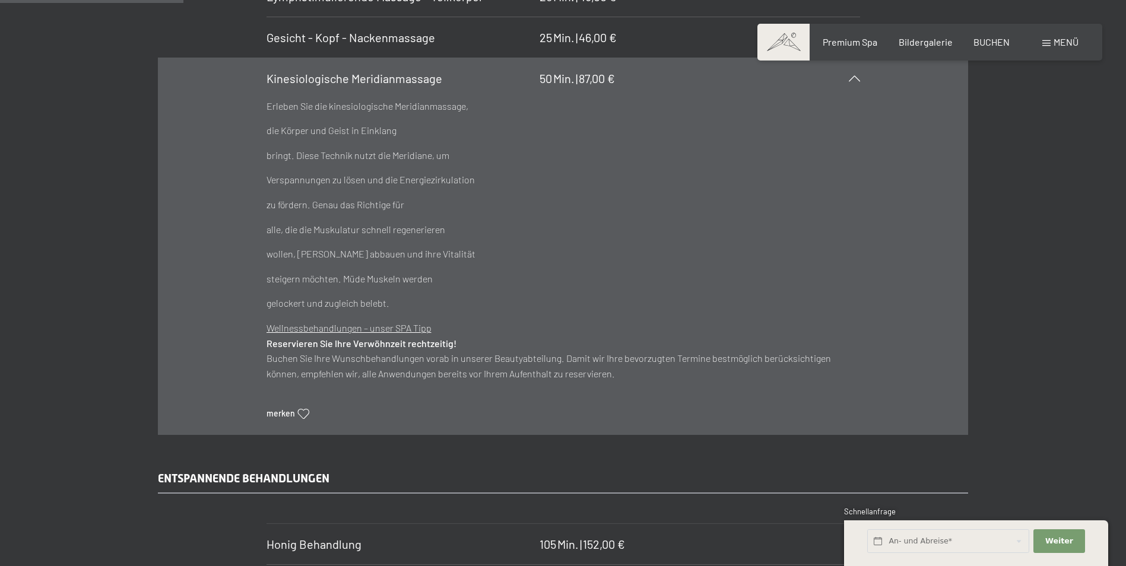
click at [854, 77] on icon at bounding box center [854, 78] width 11 height 6
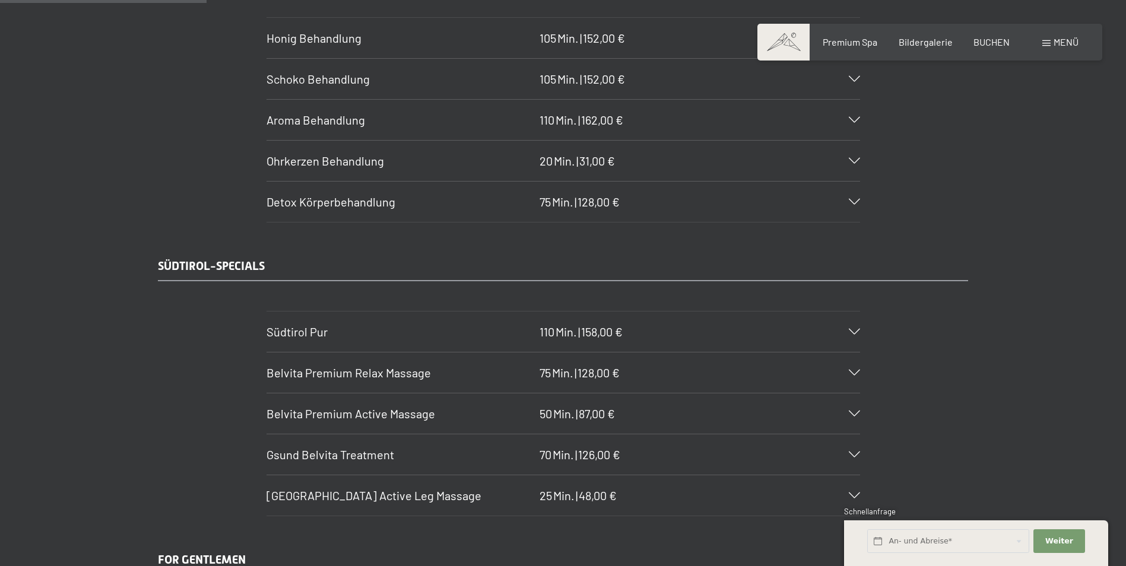
scroll to position [1781, 0]
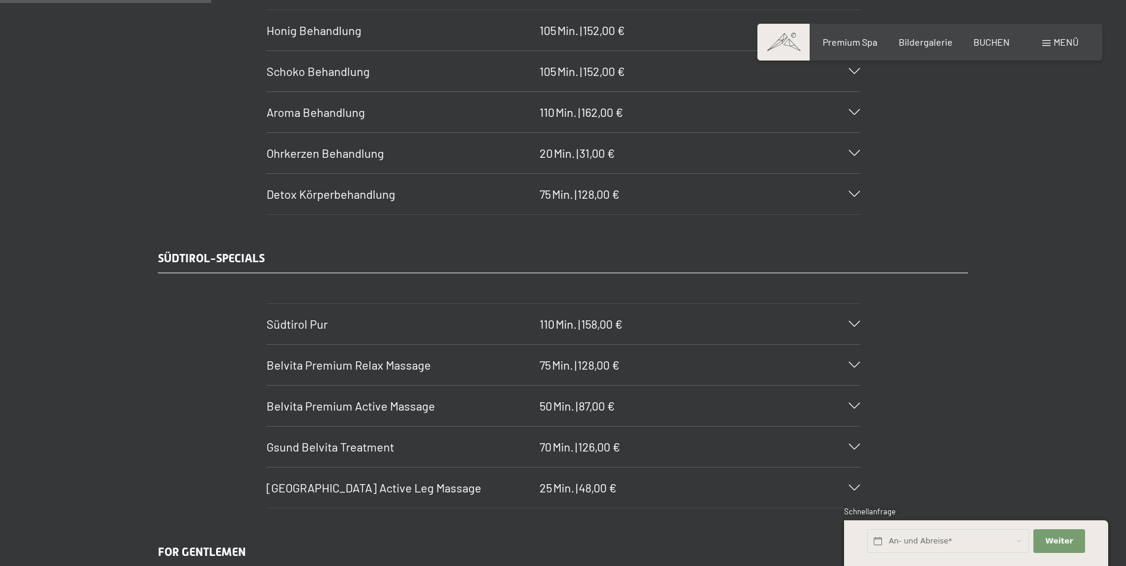
click at [856, 321] on icon at bounding box center [854, 324] width 11 height 6
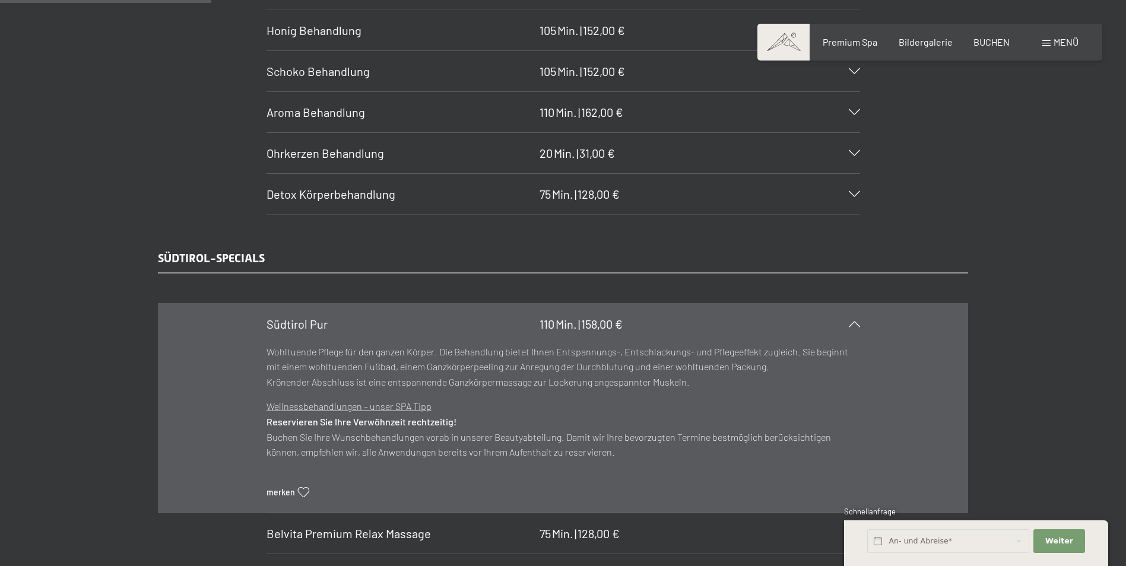
click at [856, 321] on div at bounding box center [847, 324] width 26 height 6
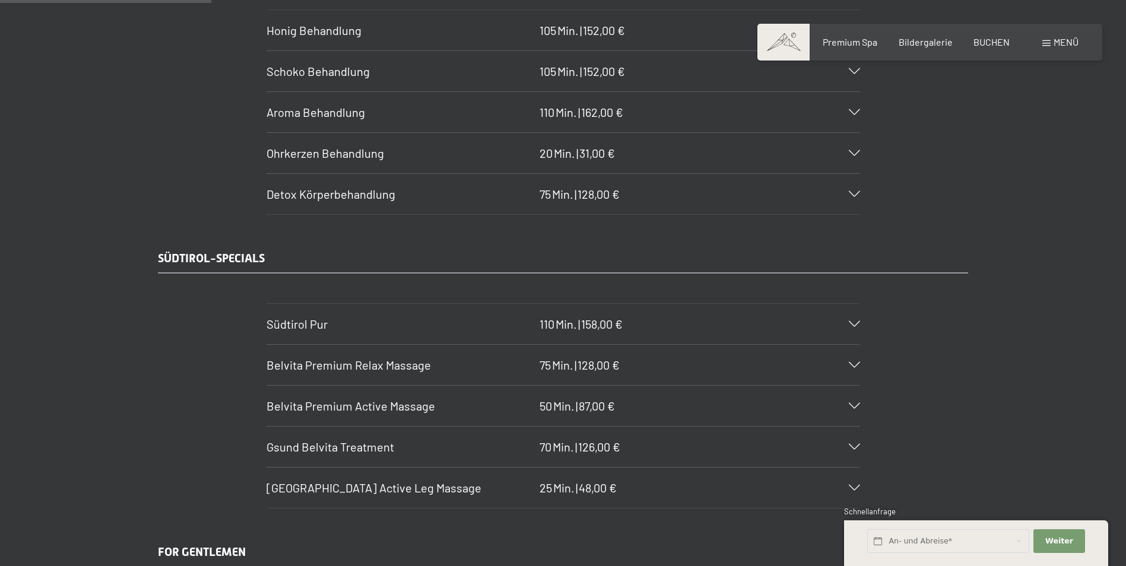
click at [853, 362] on icon at bounding box center [854, 365] width 11 height 6
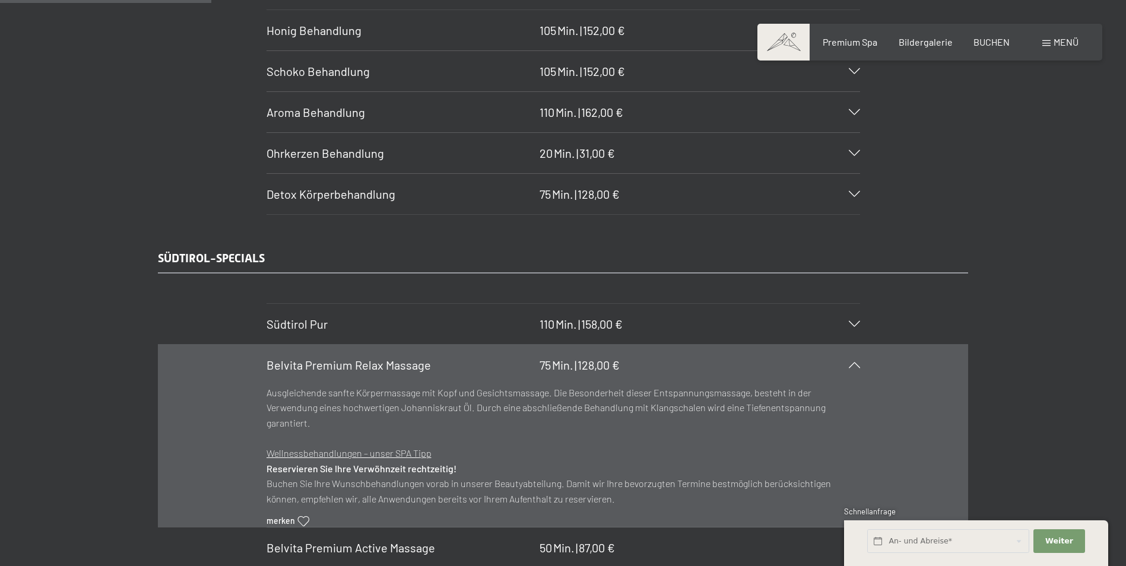
click at [853, 362] on div at bounding box center [847, 365] width 26 height 6
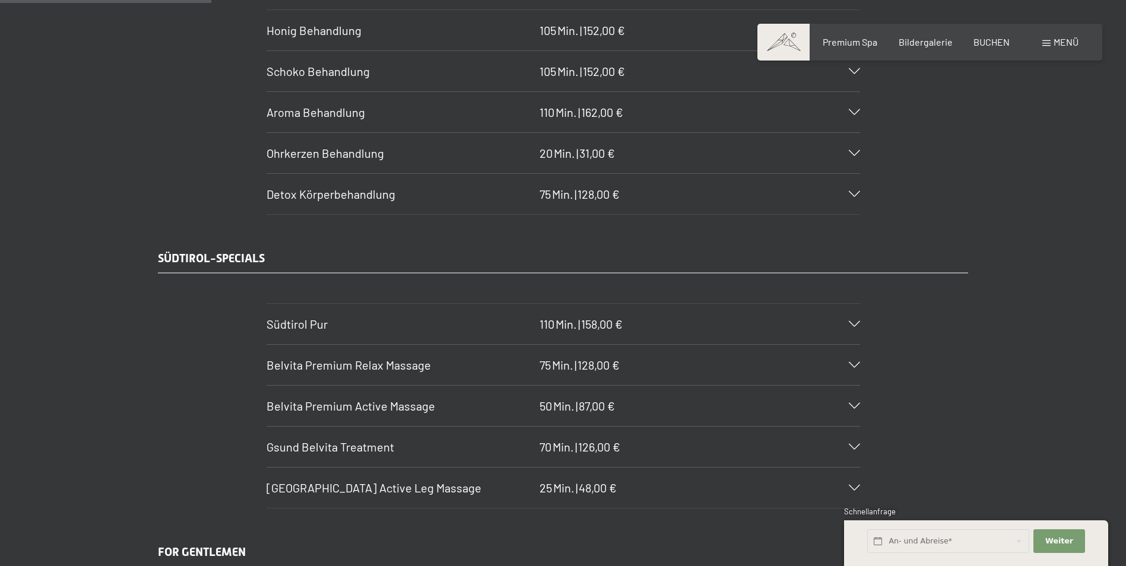
click at [846, 402] on div "Belvita Premium Active Massage 50 Min. | 87,00 €" at bounding box center [564, 406] width 594 height 40
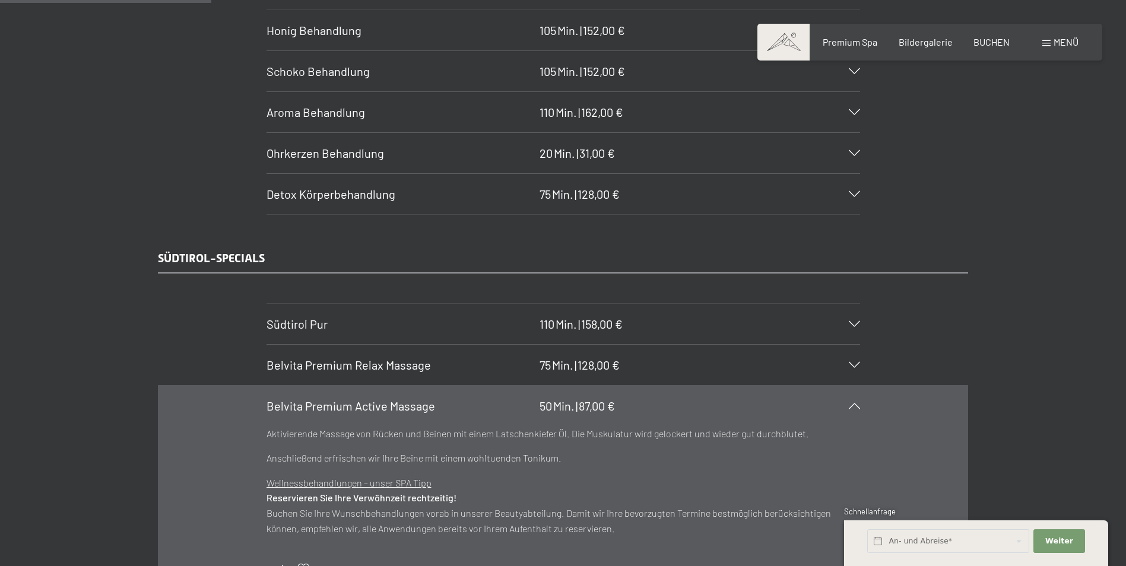
click at [850, 402] on div "Belvita Premium Active Massage 50 Min. | 87,00 €" at bounding box center [564, 406] width 594 height 40
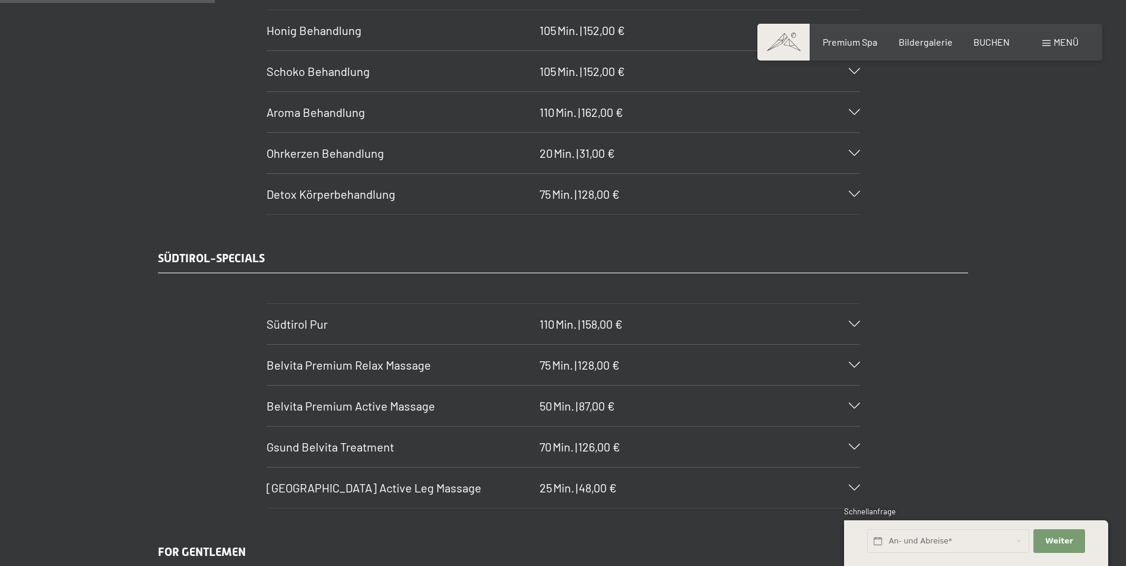
scroll to position [1840, 0]
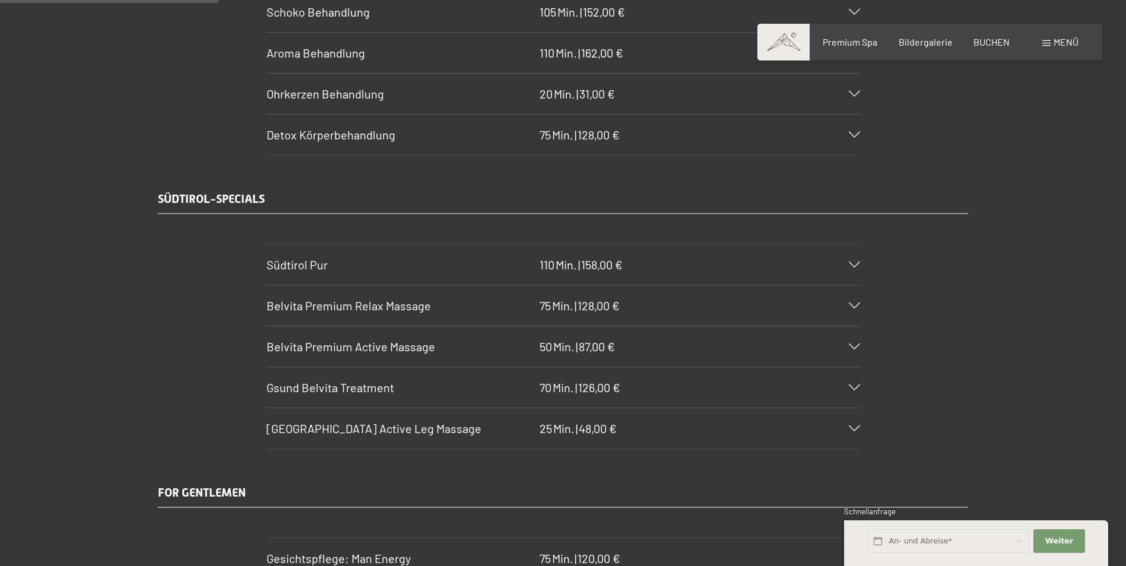
click at [854, 386] on icon at bounding box center [854, 388] width 11 height 6
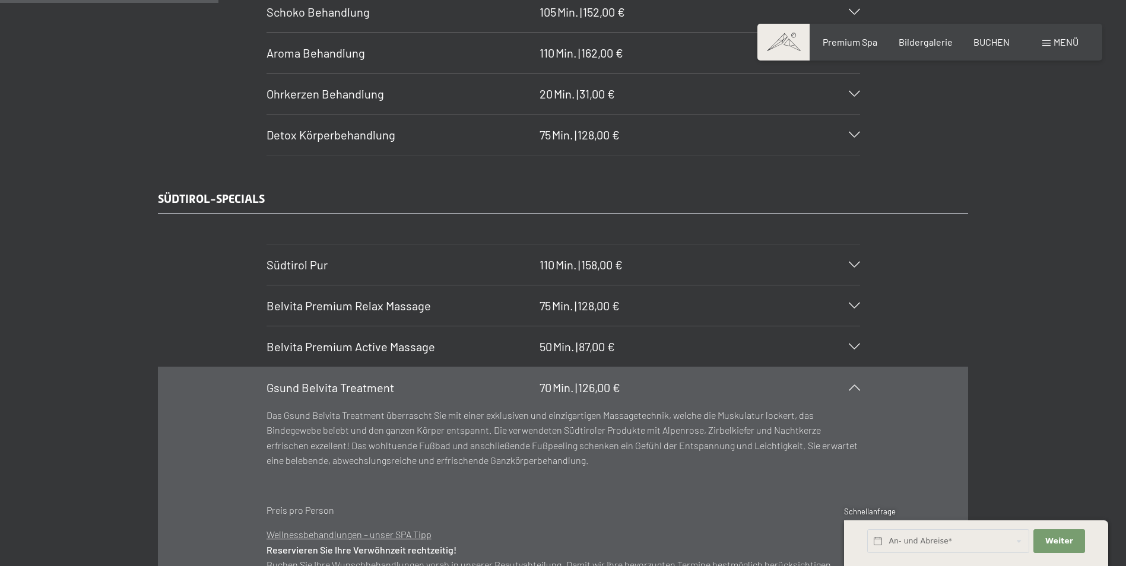
click at [853, 382] on div "Gsund Belvita Treatment 70 Min. | 126,00 €" at bounding box center [564, 387] width 594 height 40
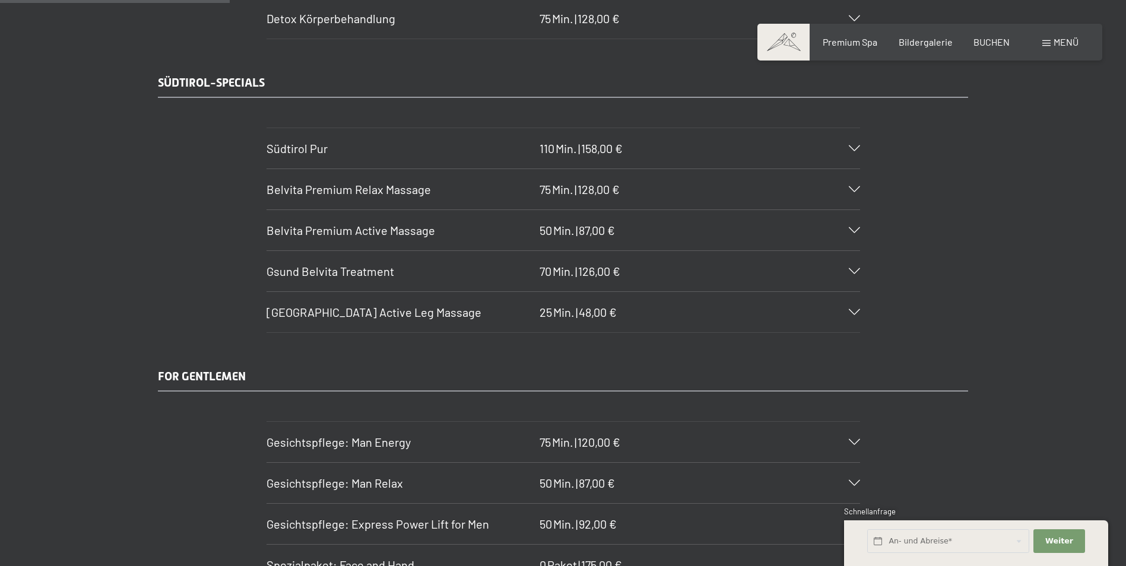
scroll to position [1959, 0]
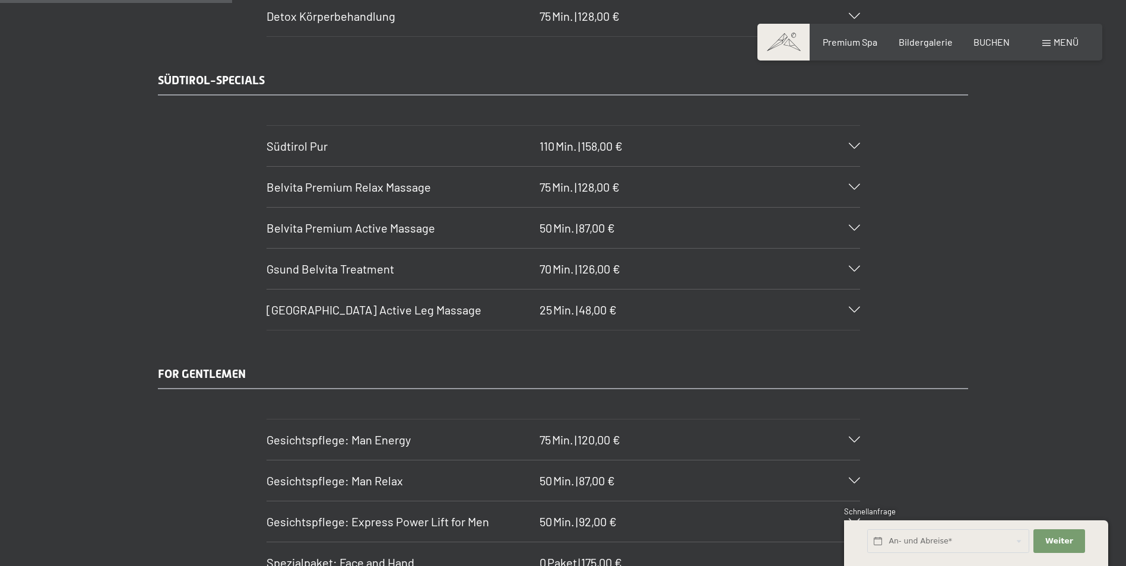
click at [852, 307] on icon at bounding box center [854, 310] width 11 height 6
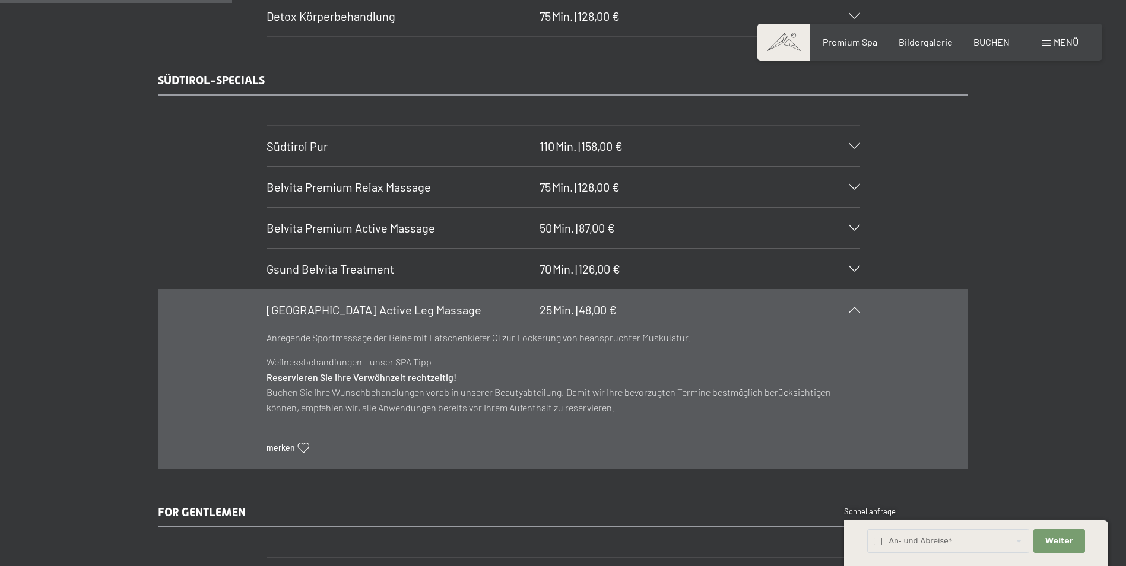
click at [852, 307] on icon at bounding box center [854, 310] width 11 height 6
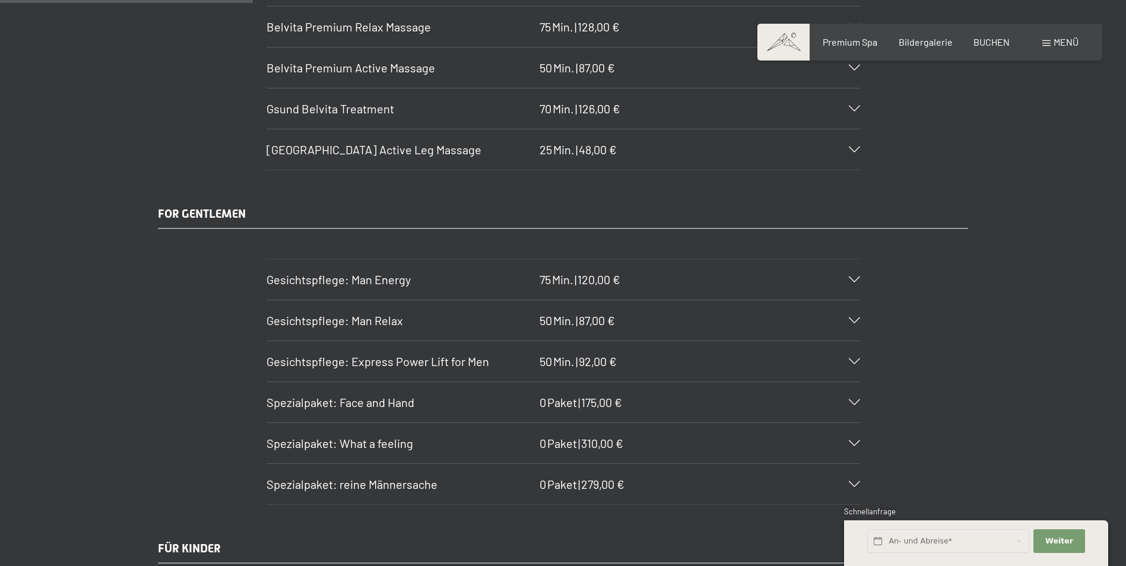
scroll to position [2137, 0]
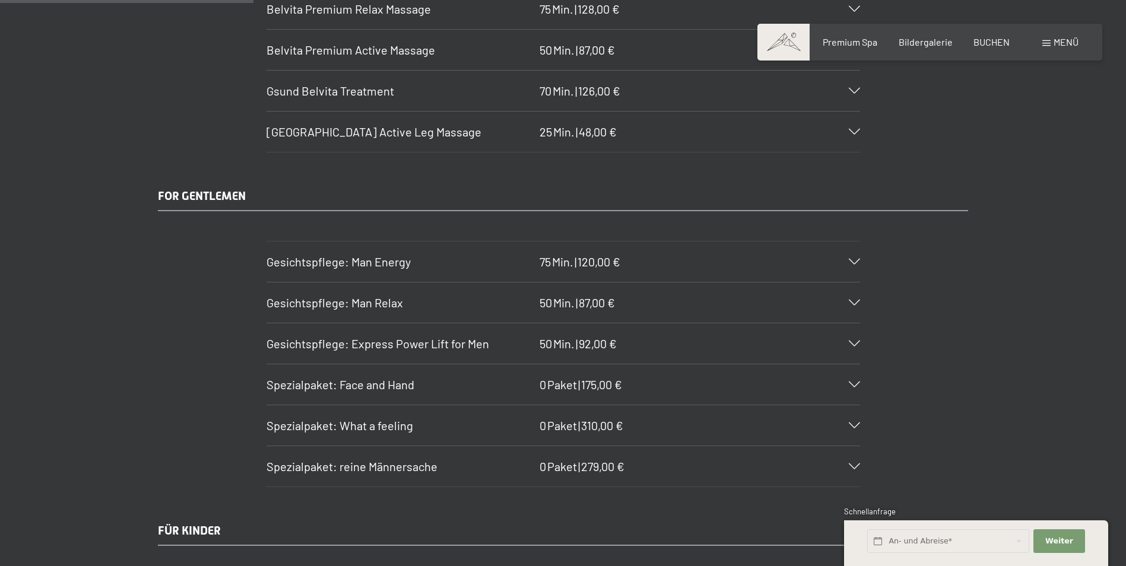
click at [853, 295] on div "Gesichtspflege: Man Relax 50 Min. | 87,00 €" at bounding box center [564, 303] width 594 height 40
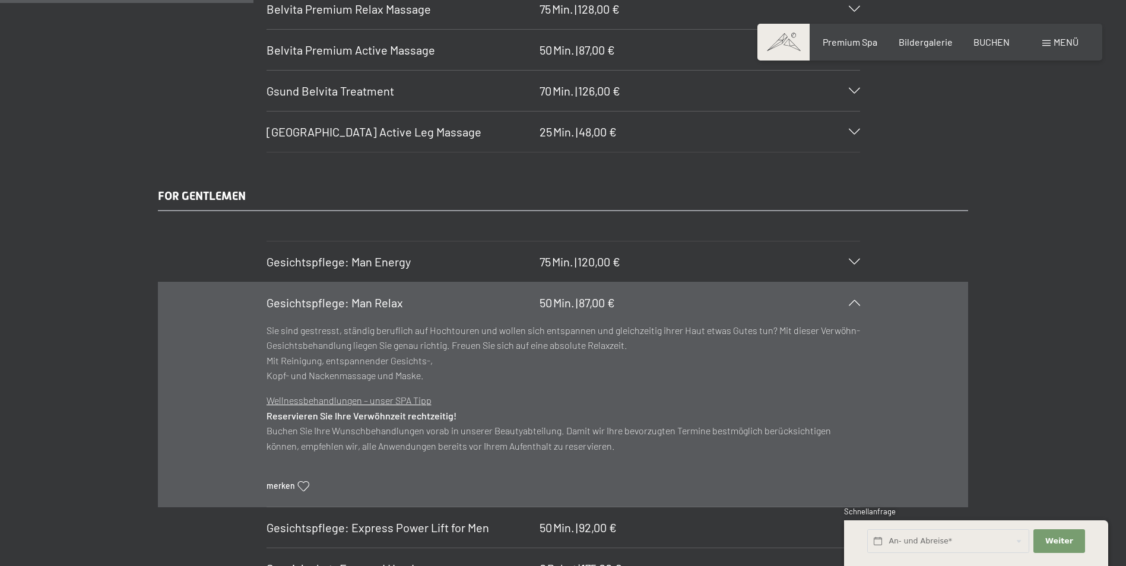
click at [853, 295] on div "Gesichtspflege: Man Relax 50 Min. | 87,00 €" at bounding box center [564, 303] width 594 height 40
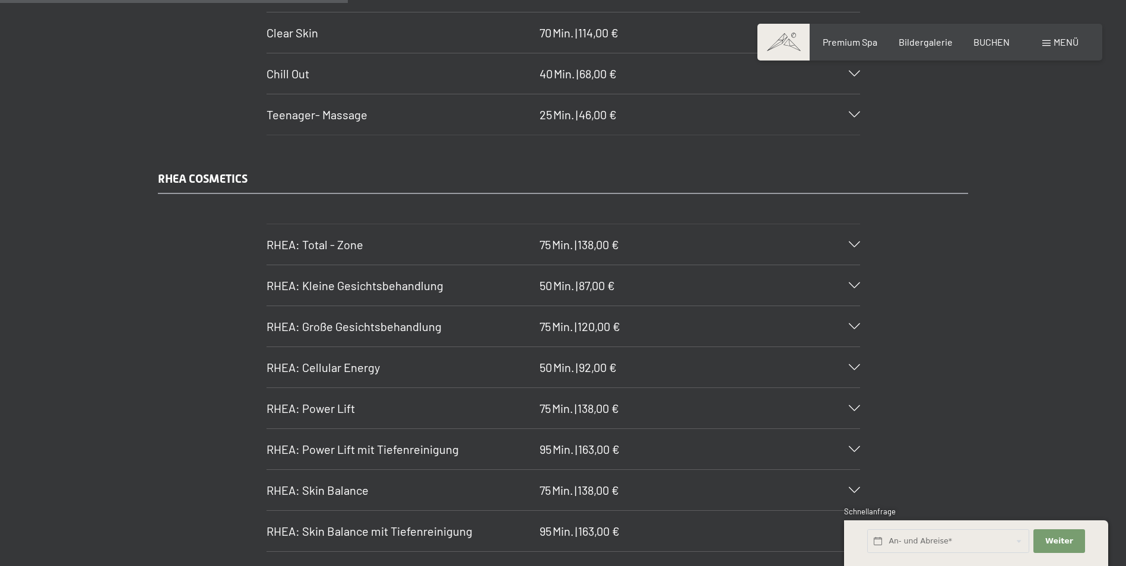
scroll to position [2968, 0]
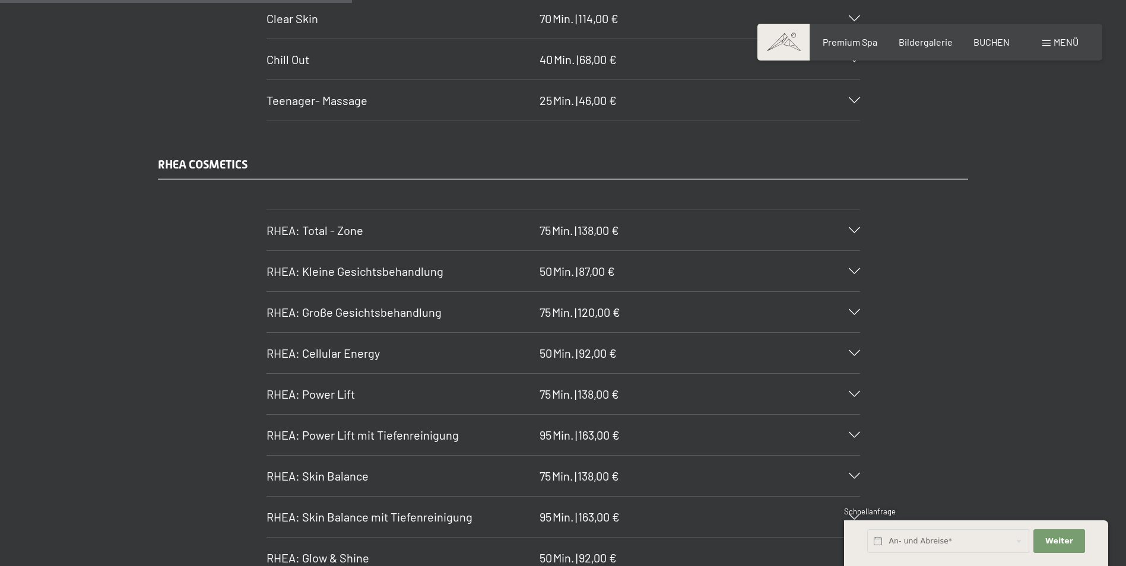
click at [852, 231] on icon at bounding box center [854, 230] width 11 height 6
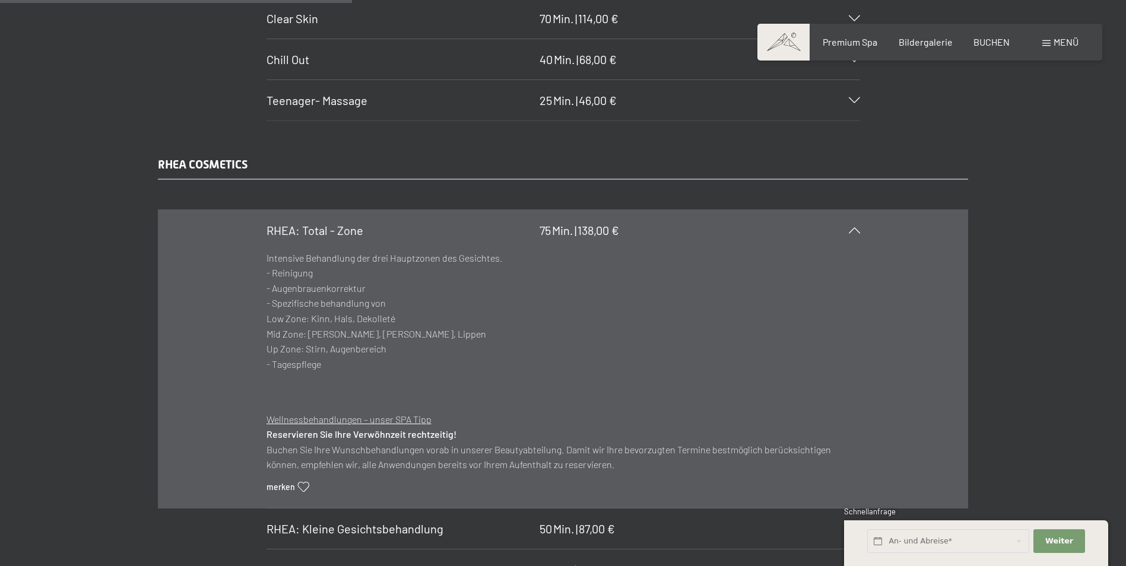
click at [852, 231] on icon at bounding box center [854, 230] width 11 height 6
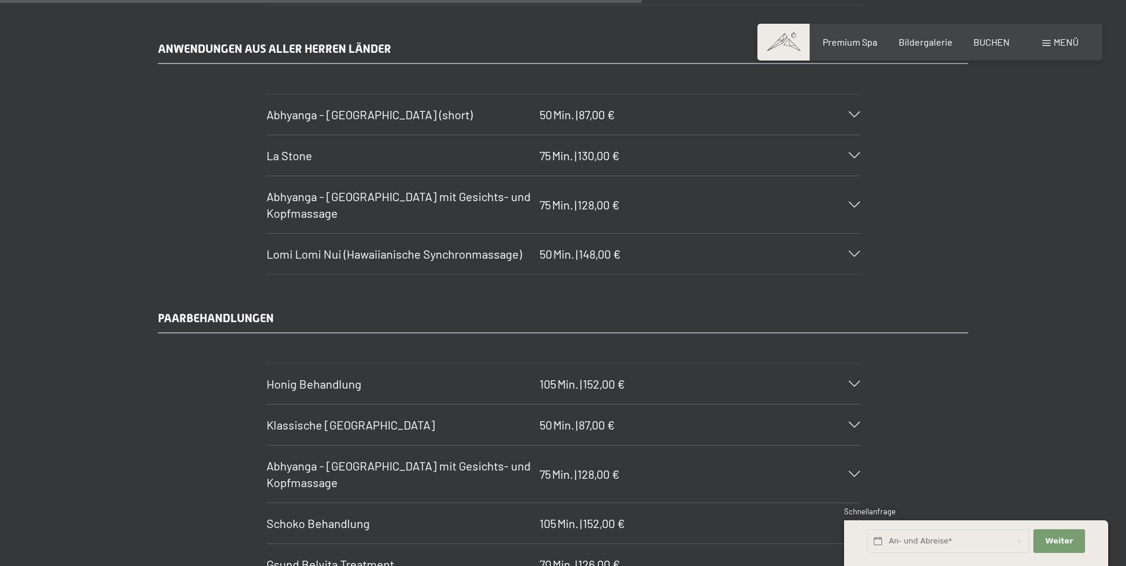
scroll to position [5461, 0]
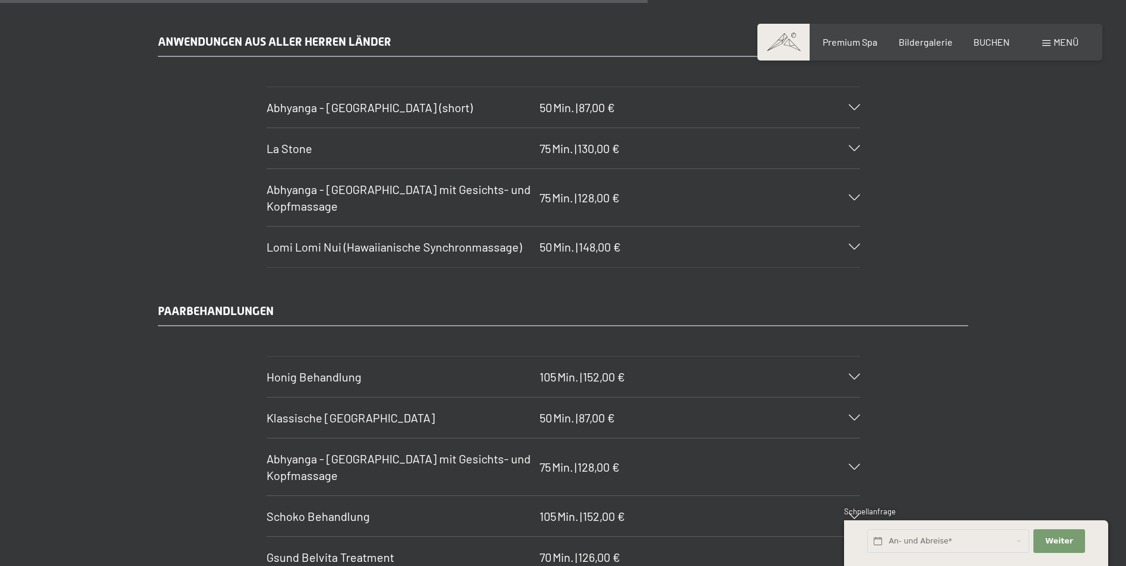
click at [858, 106] on icon at bounding box center [854, 107] width 11 height 6
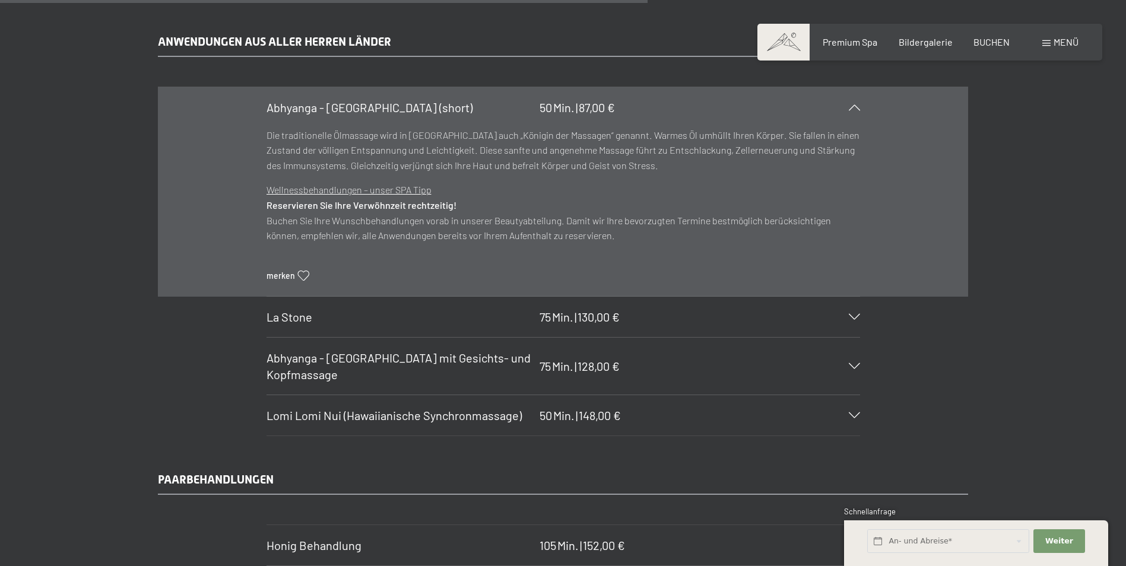
click at [858, 106] on icon at bounding box center [854, 107] width 11 height 6
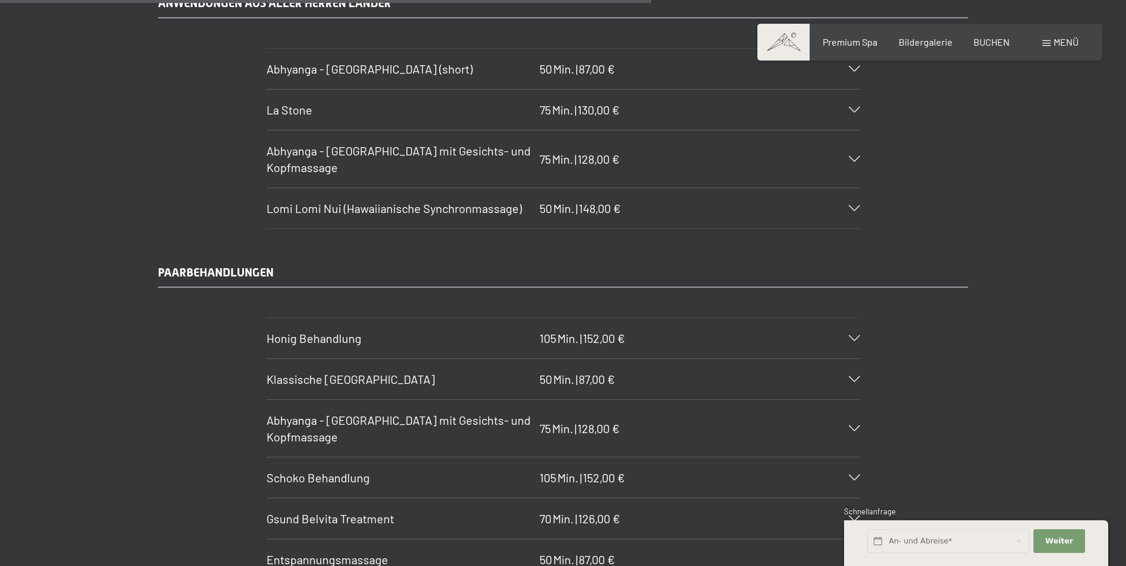
scroll to position [5520, 0]
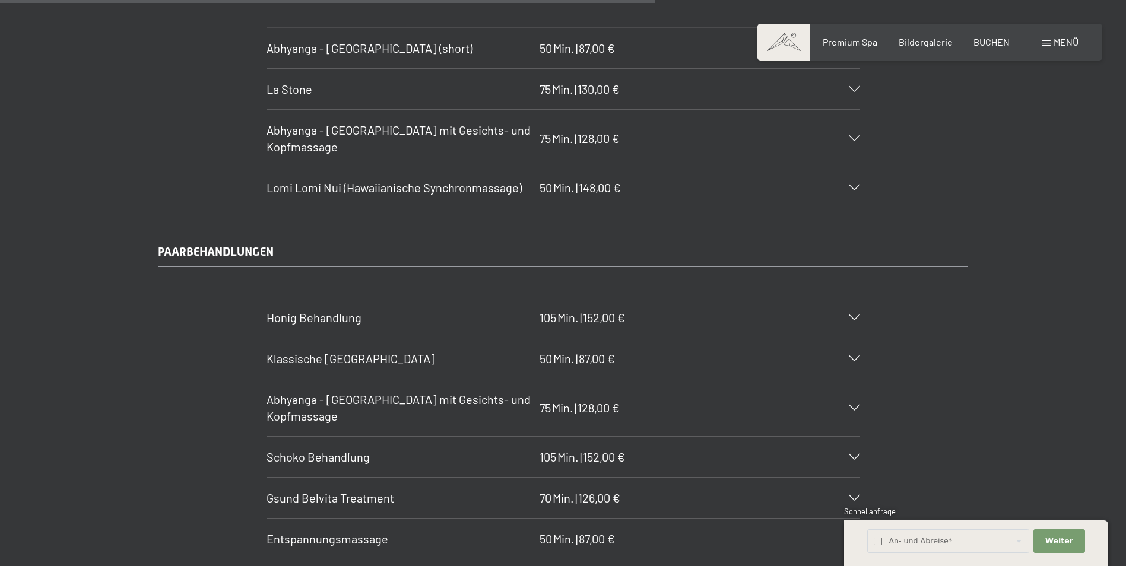
click at [855, 185] on icon at bounding box center [854, 188] width 11 height 6
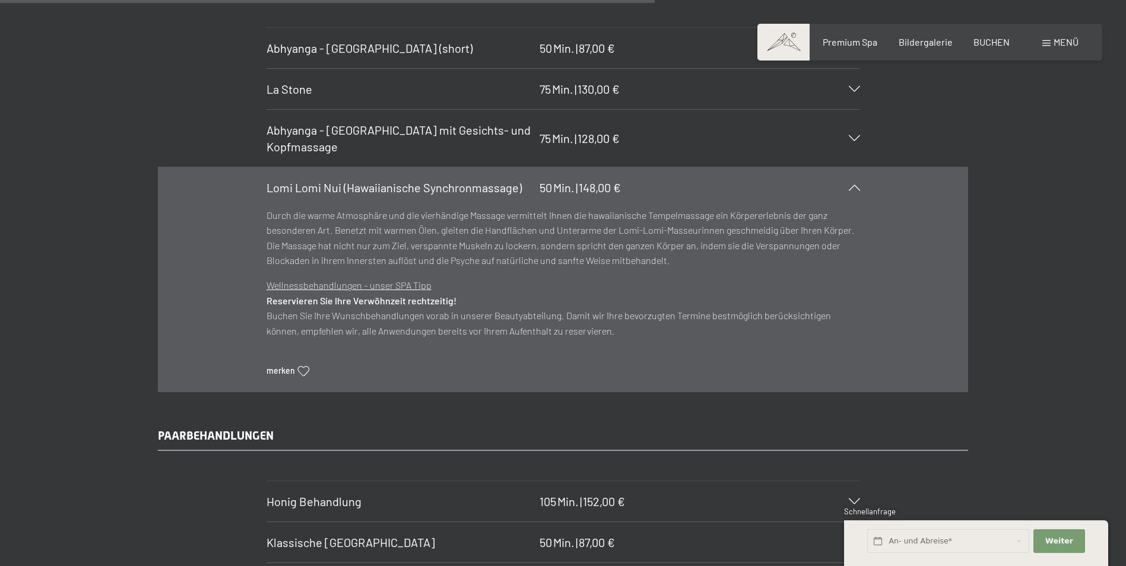
click at [855, 185] on icon at bounding box center [854, 188] width 11 height 6
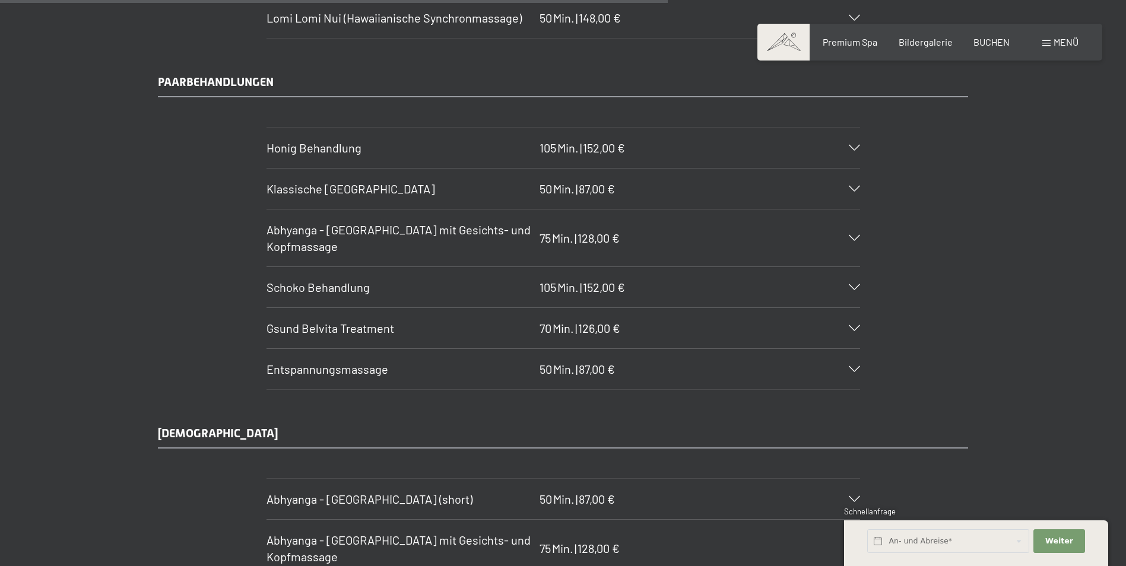
scroll to position [5698, 0]
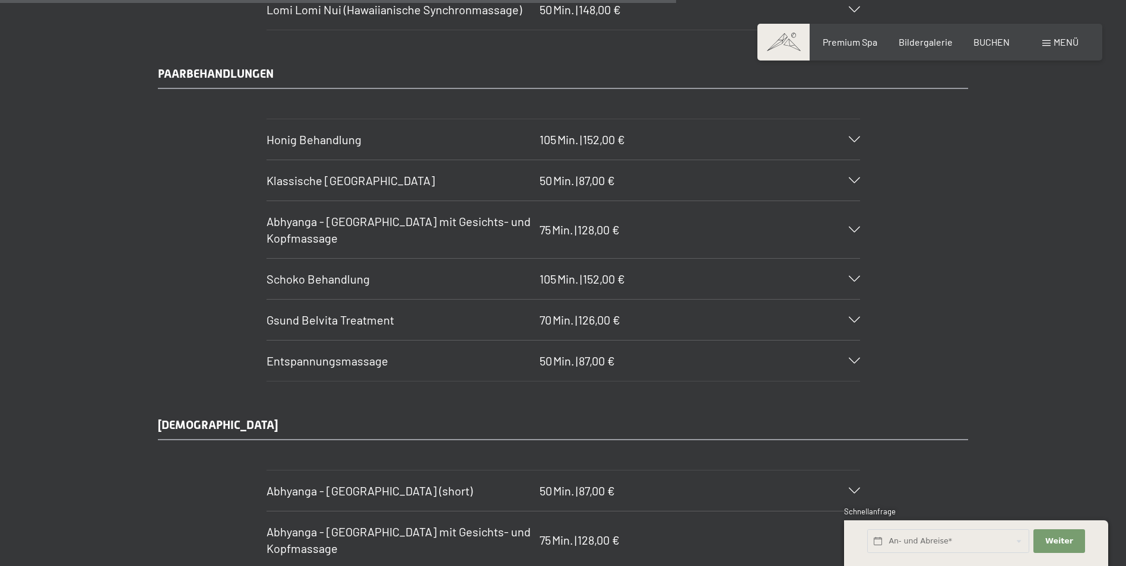
click at [860, 177] on section "Klassische Ganzkörpermassage 50 Min. | 87,00 € Der gesamte Körper wird durch di…" at bounding box center [564, 181] width 594 height 42
click at [852, 179] on icon at bounding box center [854, 180] width 11 height 6
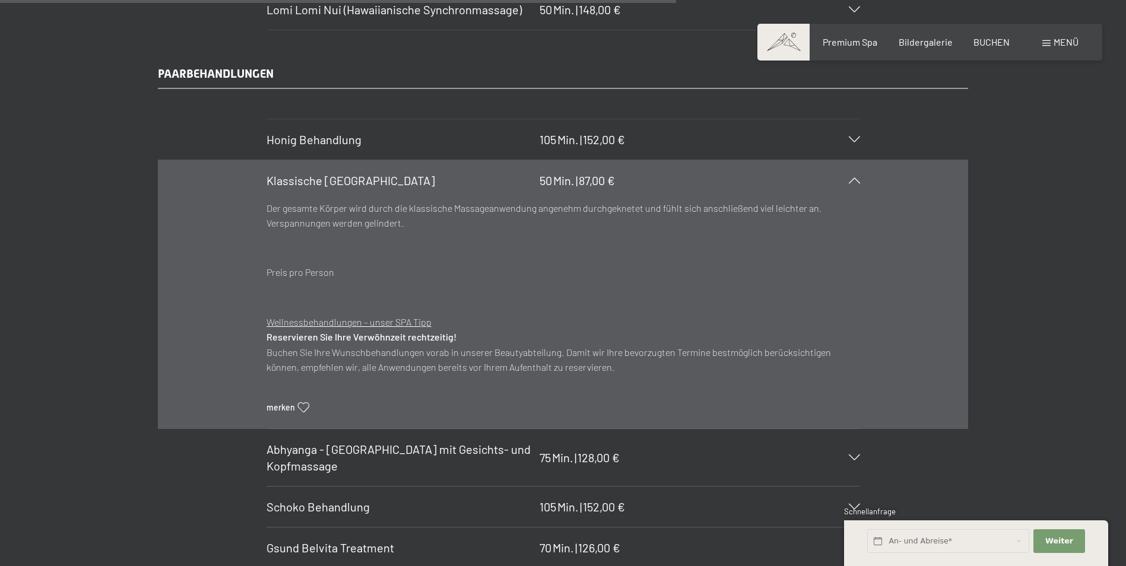
click at [852, 179] on icon at bounding box center [854, 180] width 11 height 6
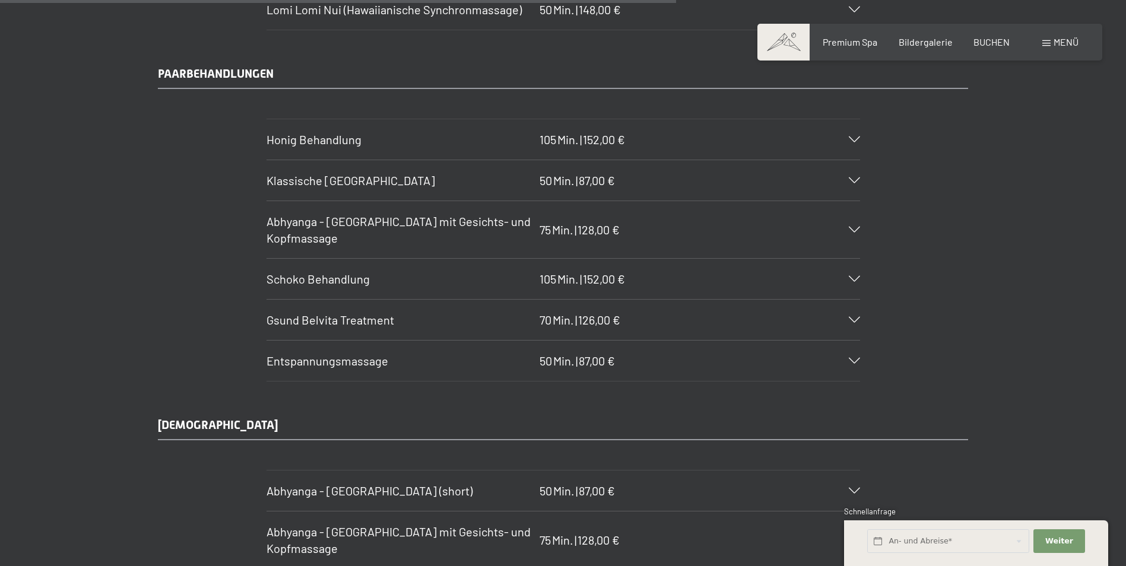
click at [854, 224] on div "Abhyanga - Ganzkörpermassage mit Gesichts- und Kopfmassage 75 Min. | 128,00 €" at bounding box center [564, 229] width 594 height 57
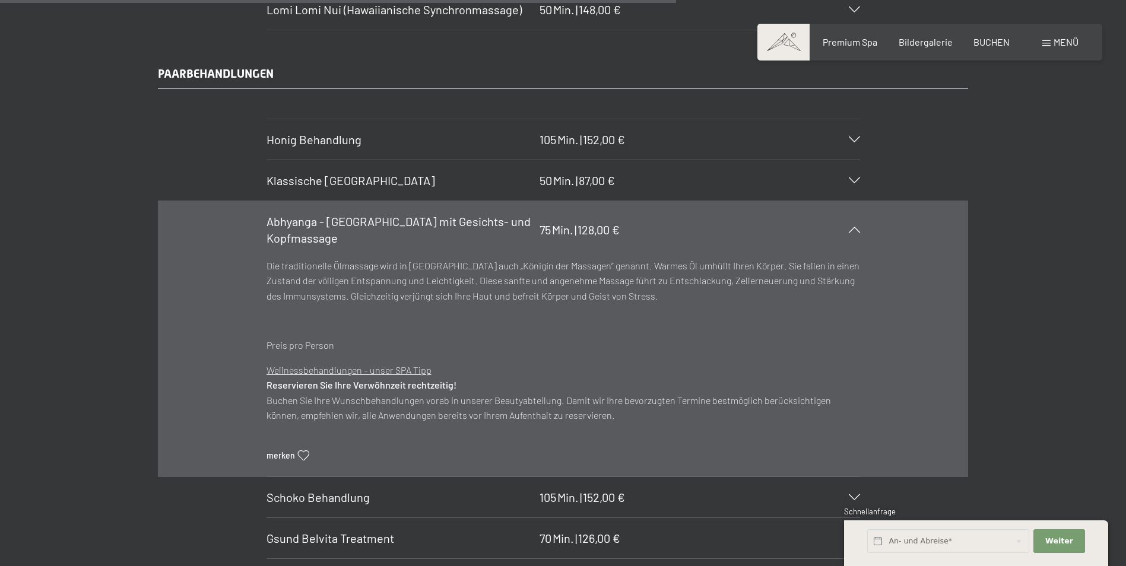
click at [854, 224] on div "Abhyanga - Ganzkörpermassage mit Gesichts- und Kopfmassage 75 Min. | 128,00 €" at bounding box center [564, 229] width 594 height 57
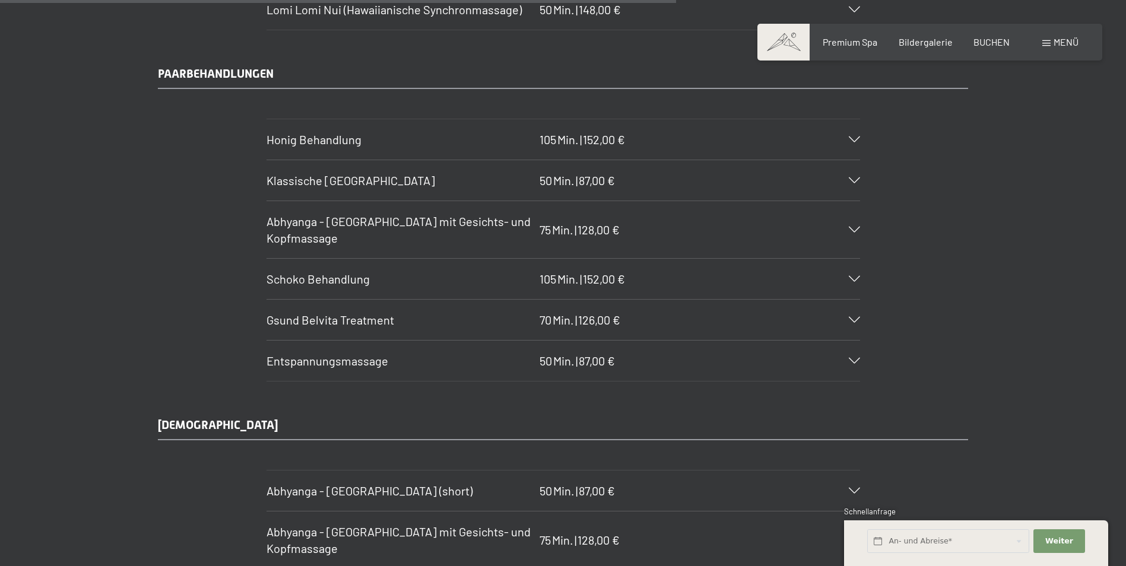
click at [857, 317] on icon at bounding box center [854, 320] width 11 height 6
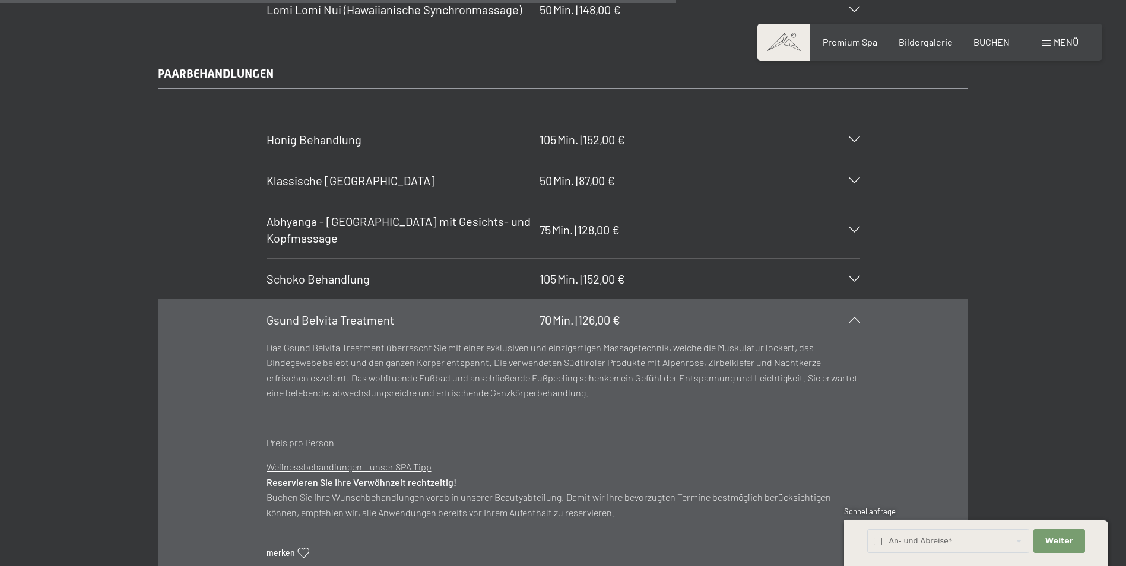
click at [857, 317] on icon at bounding box center [854, 320] width 11 height 6
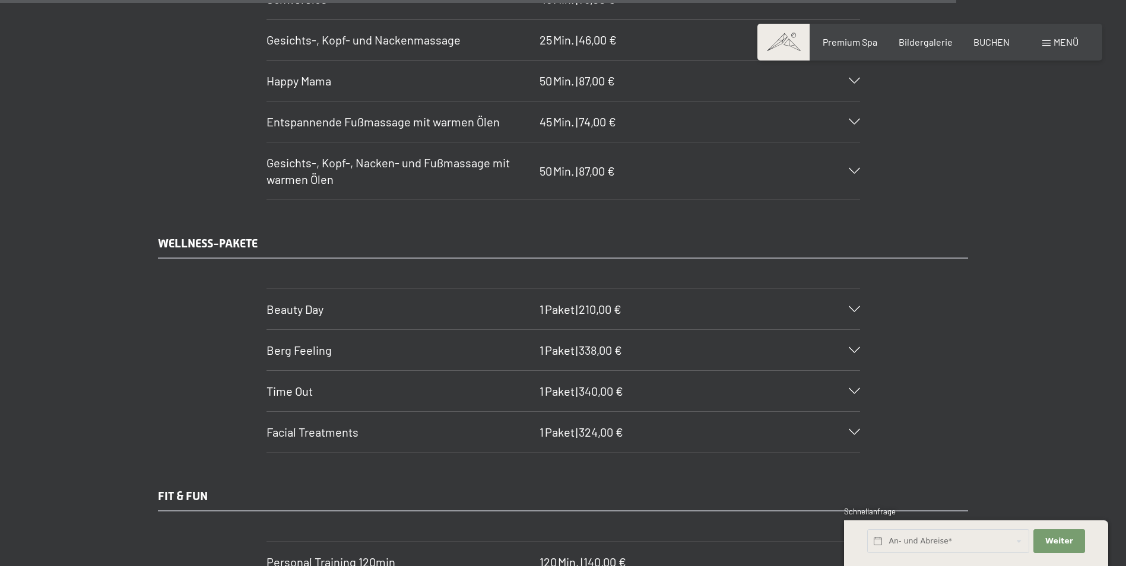
scroll to position [8073, 0]
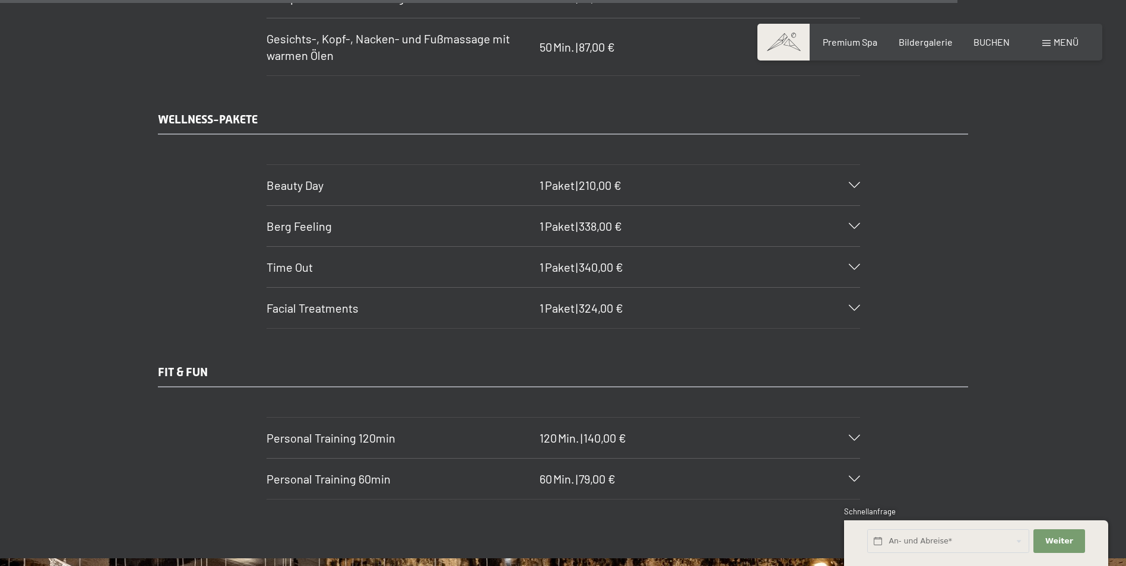
click at [858, 180] on div "Beauty Day 1 Paket | 210,00 €" at bounding box center [564, 185] width 594 height 40
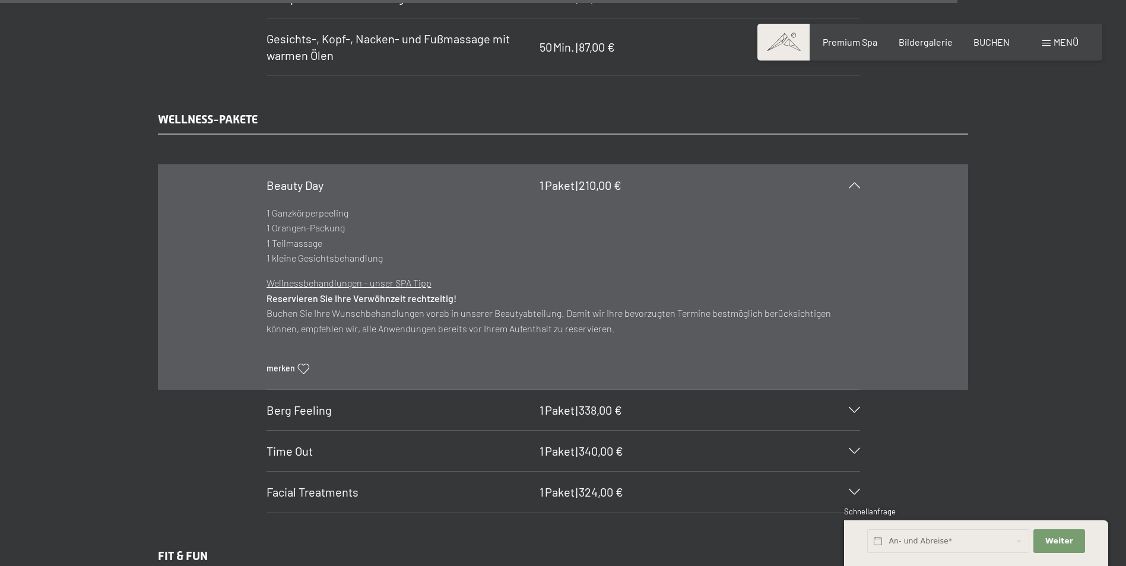
click at [858, 180] on div "Beauty Day 1 Paket | 210,00 €" at bounding box center [564, 185] width 594 height 40
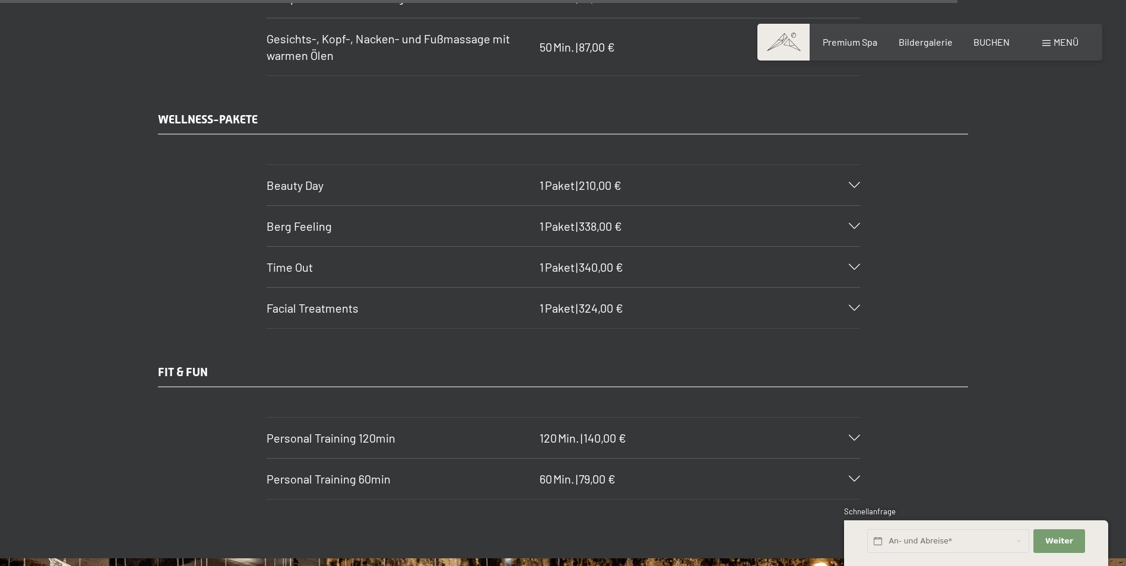
click at [852, 269] on icon at bounding box center [854, 267] width 11 height 6
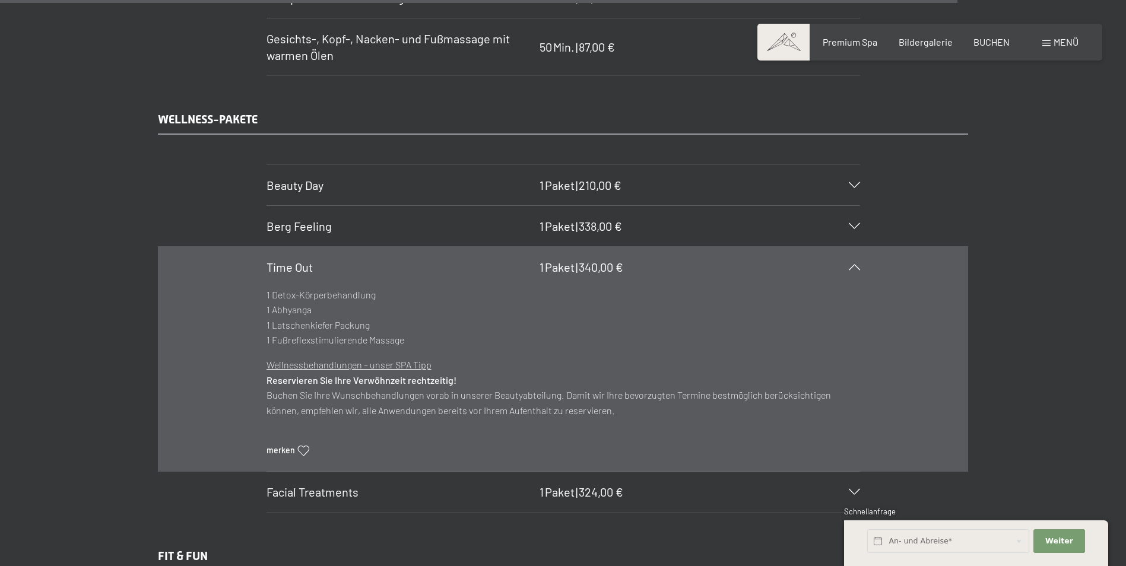
click at [852, 269] on icon at bounding box center [854, 267] width 11 height 6
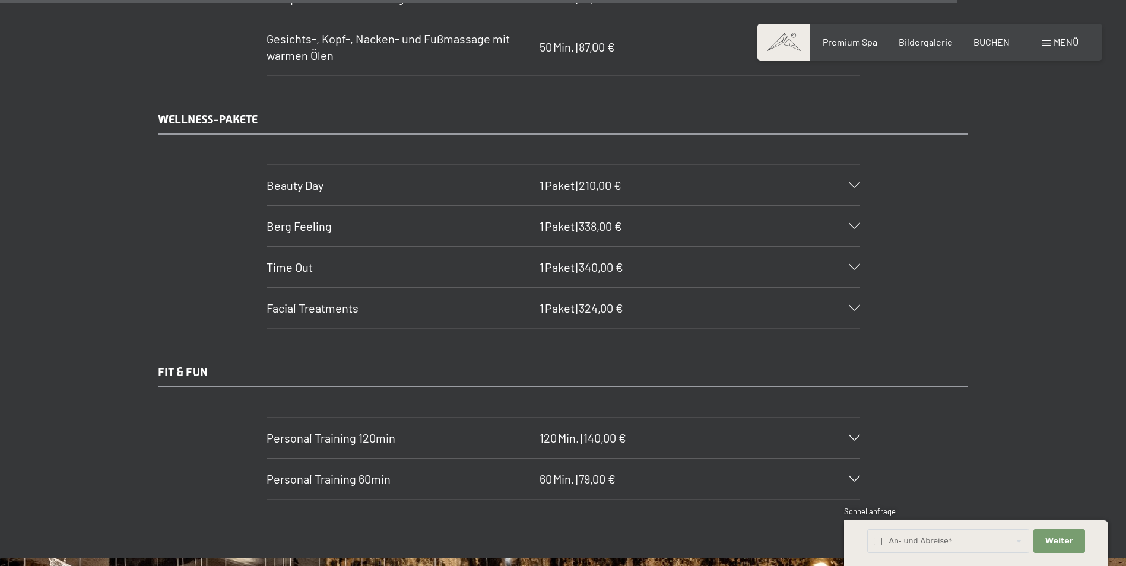
click at [854, 314] on div "Facial Treatments 1 Paket | 324,00 €" at bounding box center [564, 308] width 594 height 40
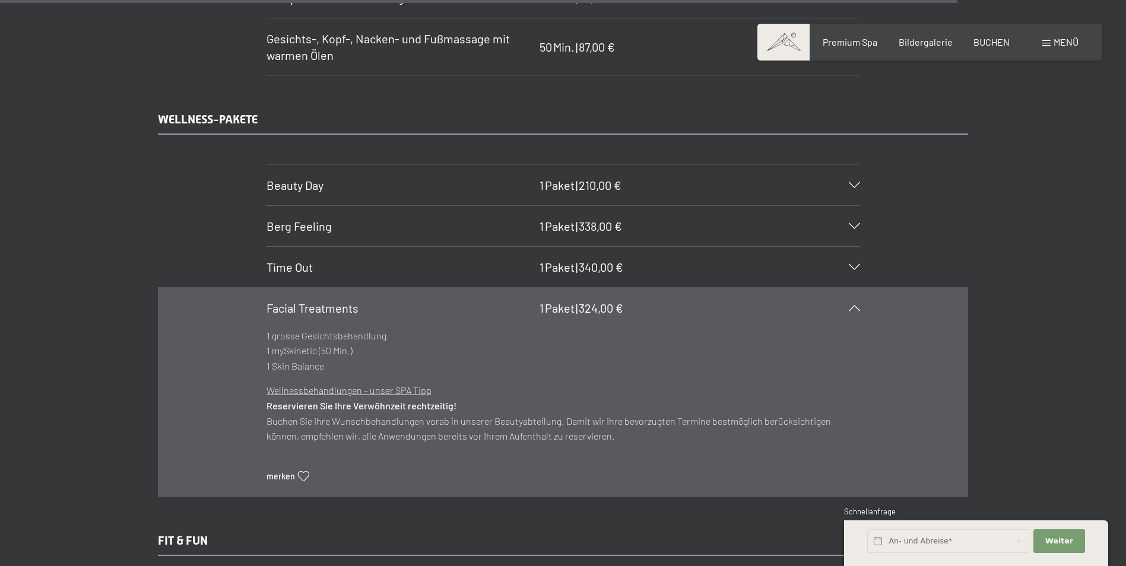
click at [854, 312] on div "Facial Treatments 1 Paket | 324,00 €" at bounding box center [564, 308] width 594 height 40
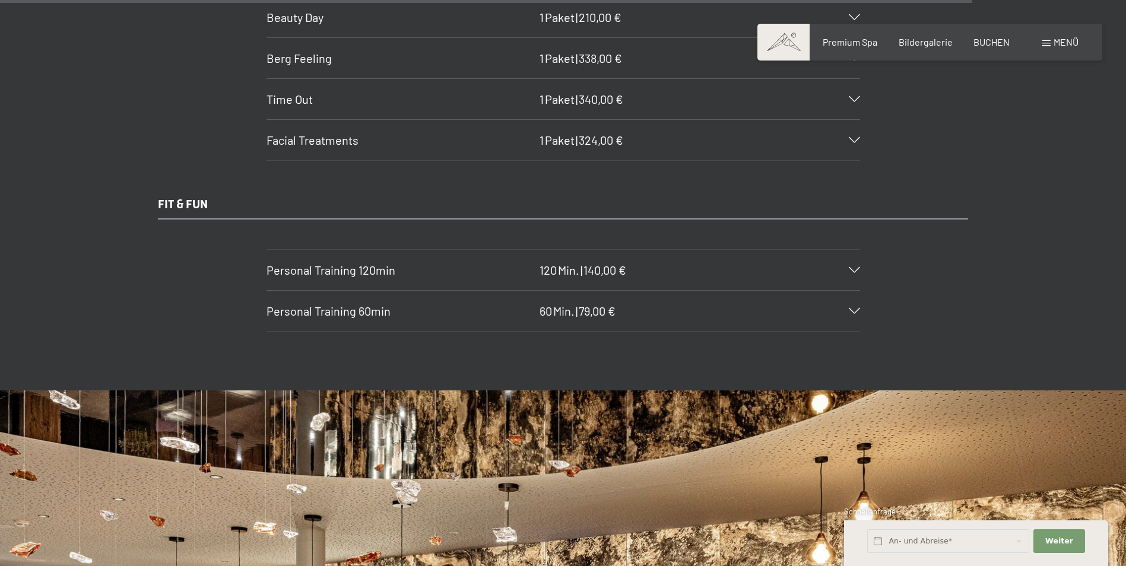
scroll to position [8251, 0]
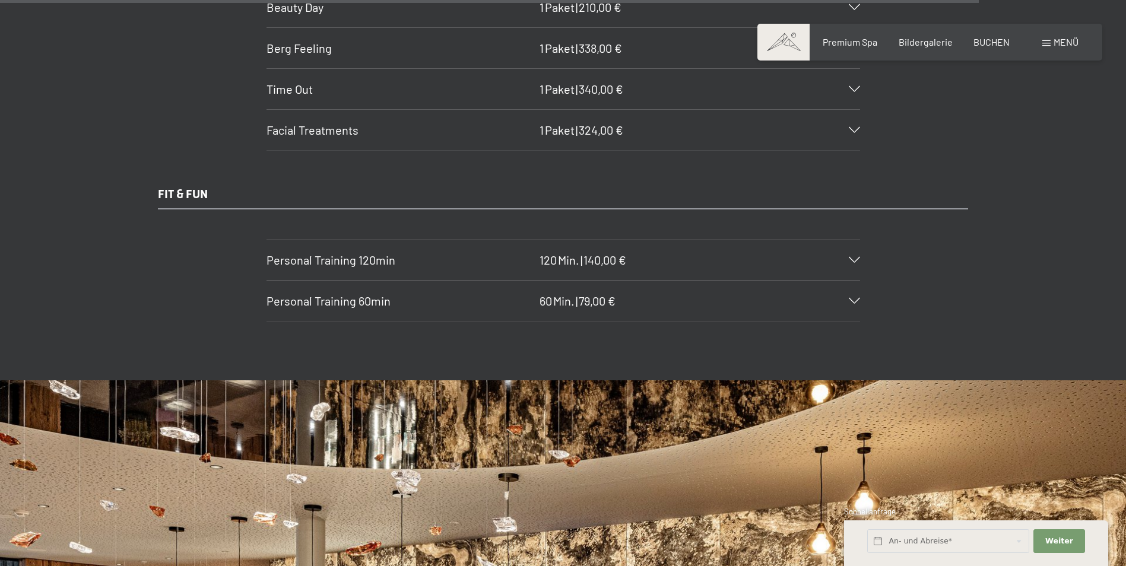
click at [852, 256] on div "Personal Training 120min 120 Min. | 140,00 €" at bounding box center [564, 260] width 594 height 40
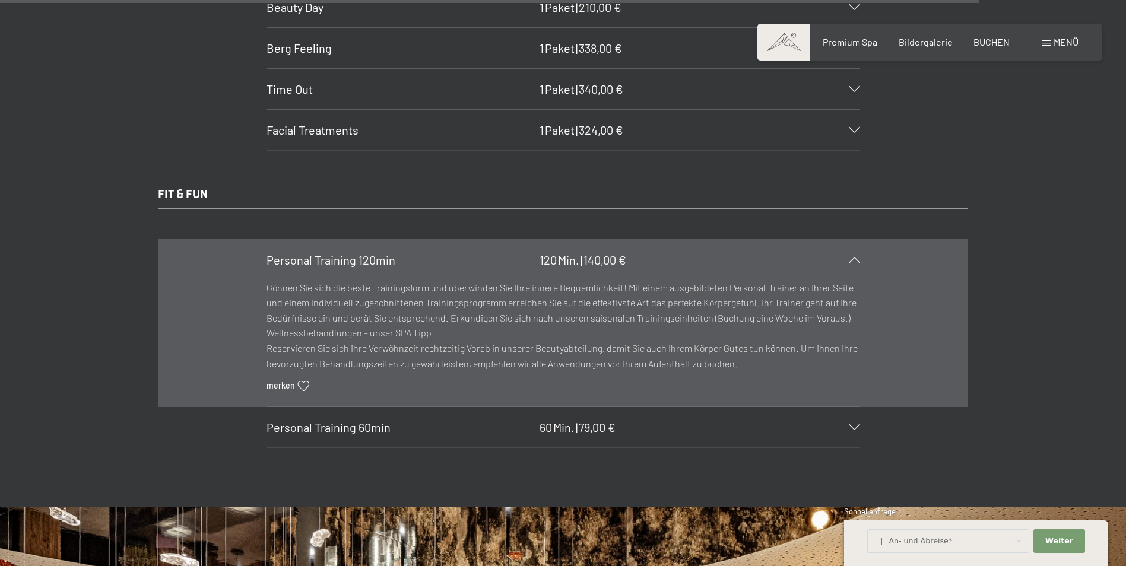
click at [852, 256] on div "Personal Training 120min 120 Min. | 140,00 €" at bounding box center [564, 260] width 594 height 40
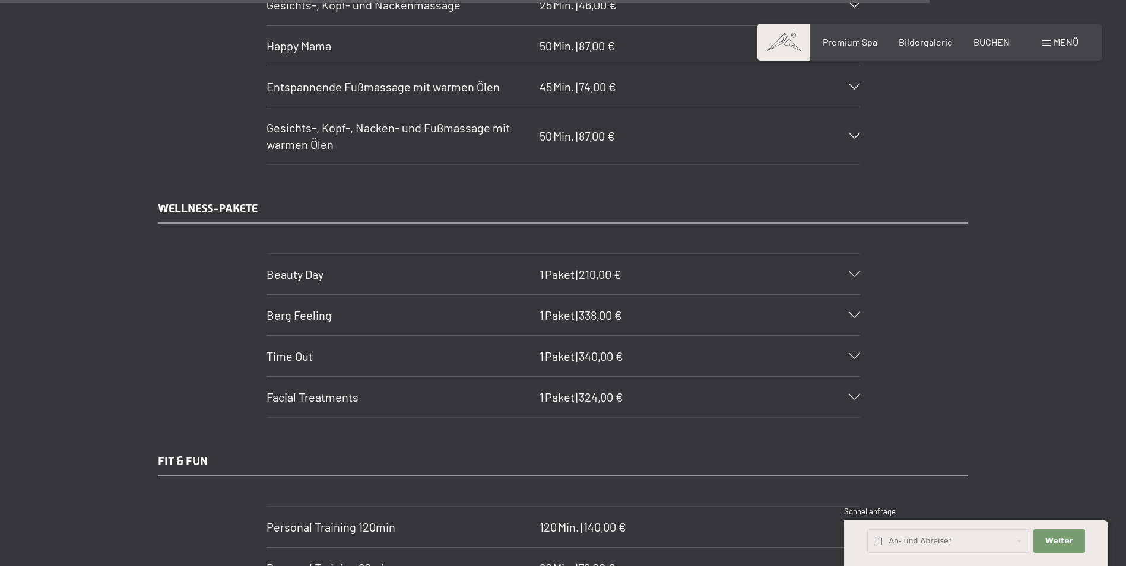
scroll to position [7835, 0]
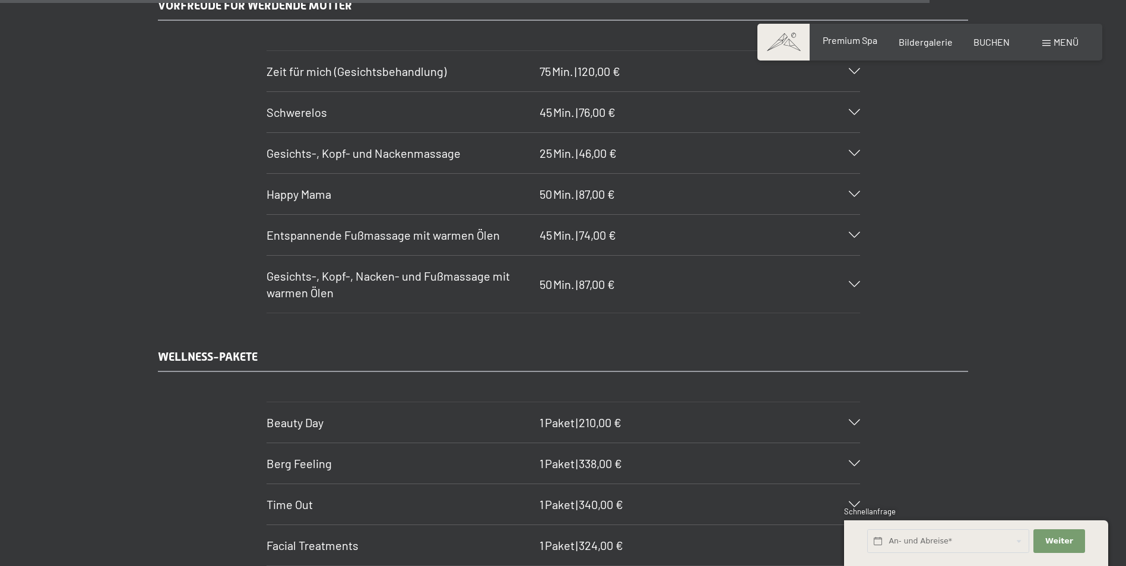
click at [838, 38] on span "Premium Spa" at bounding box center [850, 39] width 55 height 11
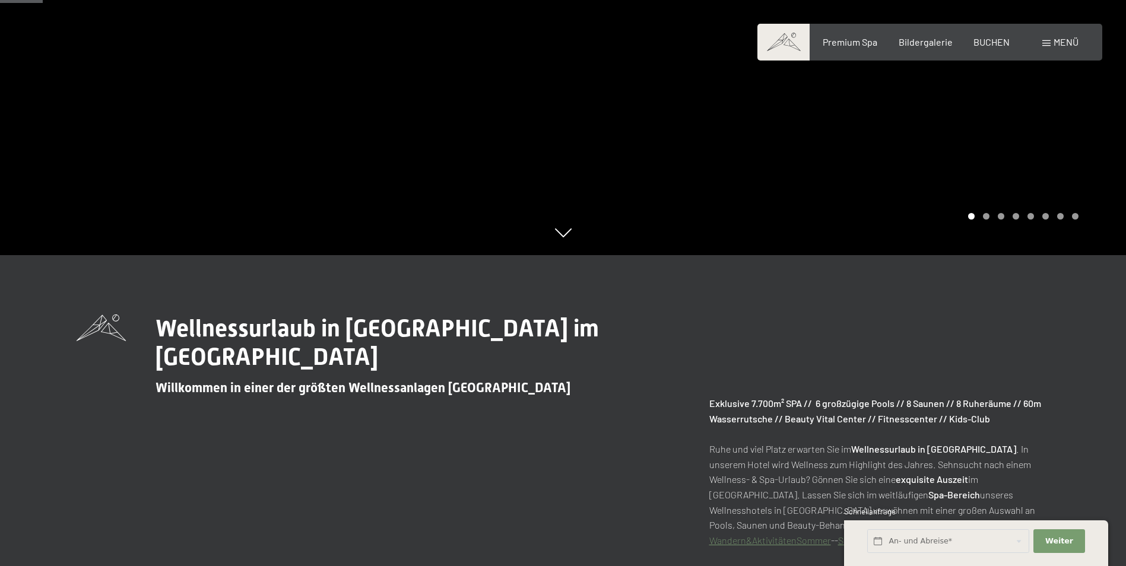
scroll to position [416, 0]
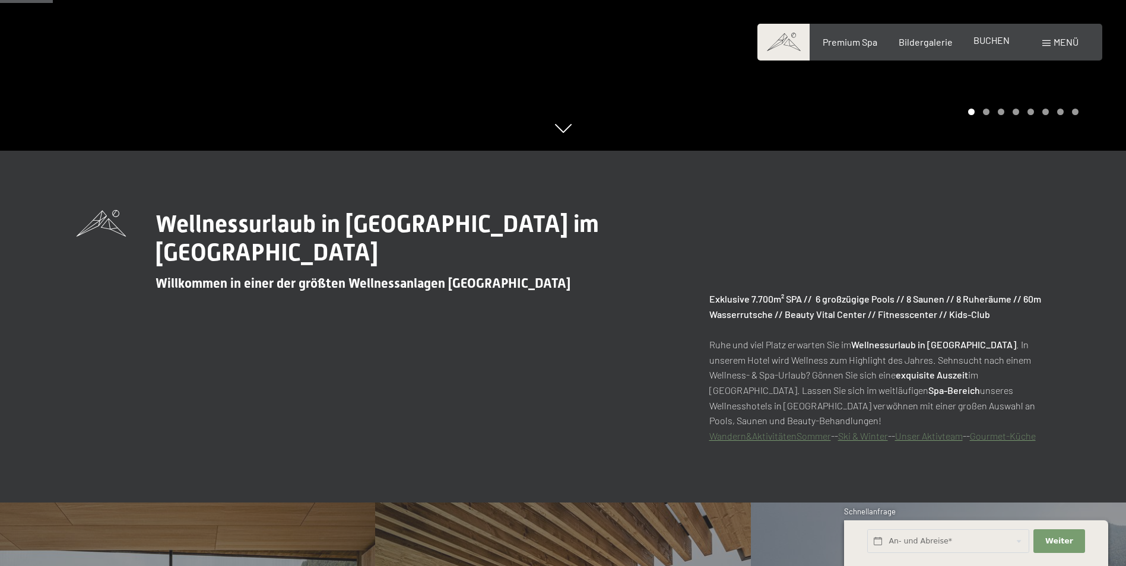
click at [978, 35] on div "BUCHEN" at bounding box center [991, 40] width 36 height 13
drag, startPoint x: 978, startPoint y: 35, endPoint x: 909, endPoint y: 92, distance: 88.9
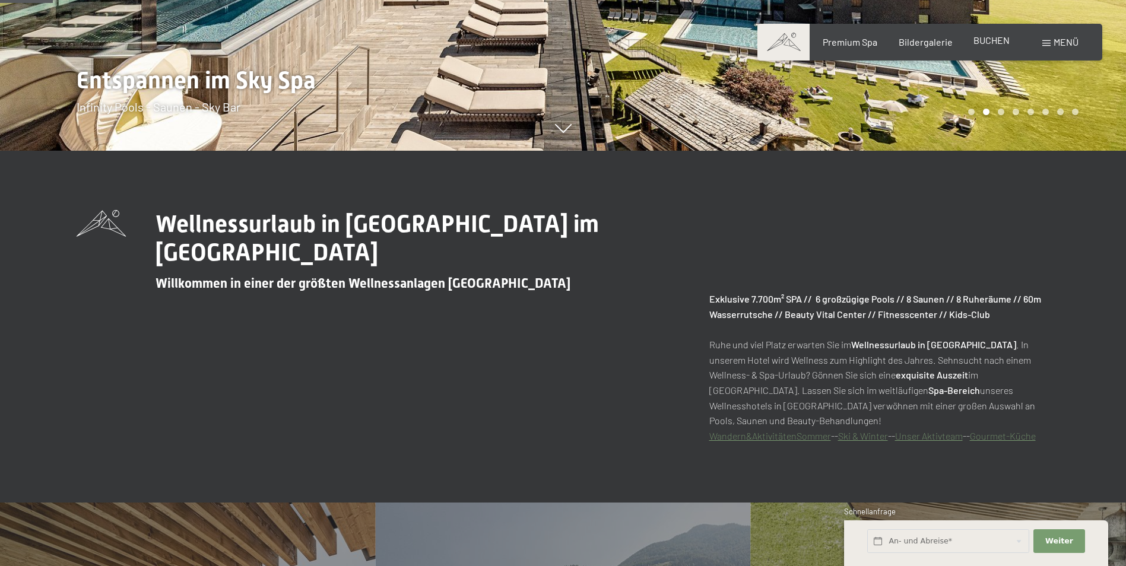
click at [992, 42] on span "BUCHEN" at bounding box center [991, 39] width 36 height 11
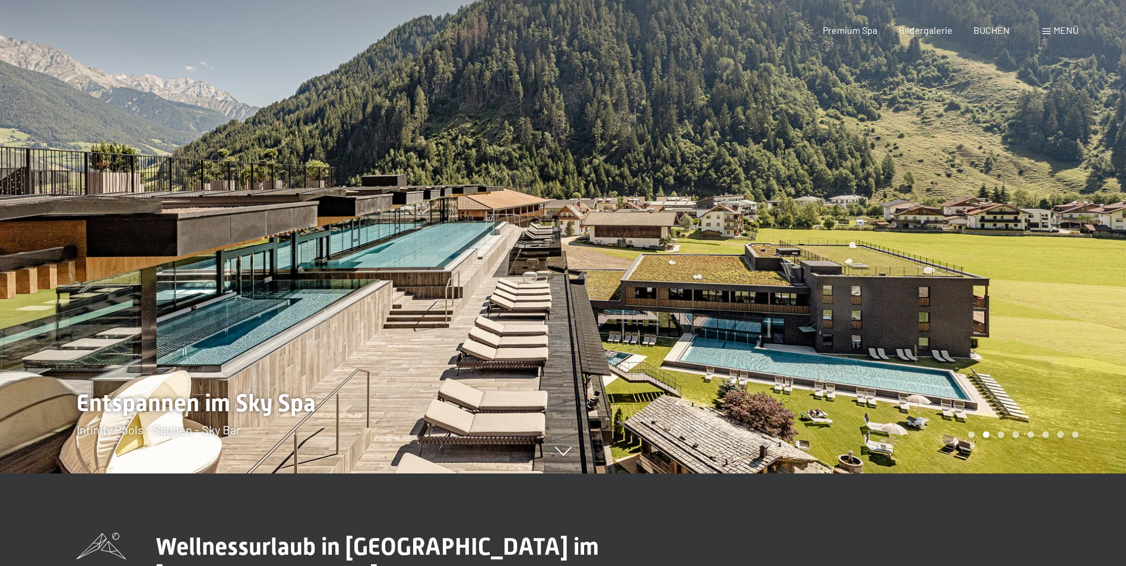
scroll to position [0, 0]
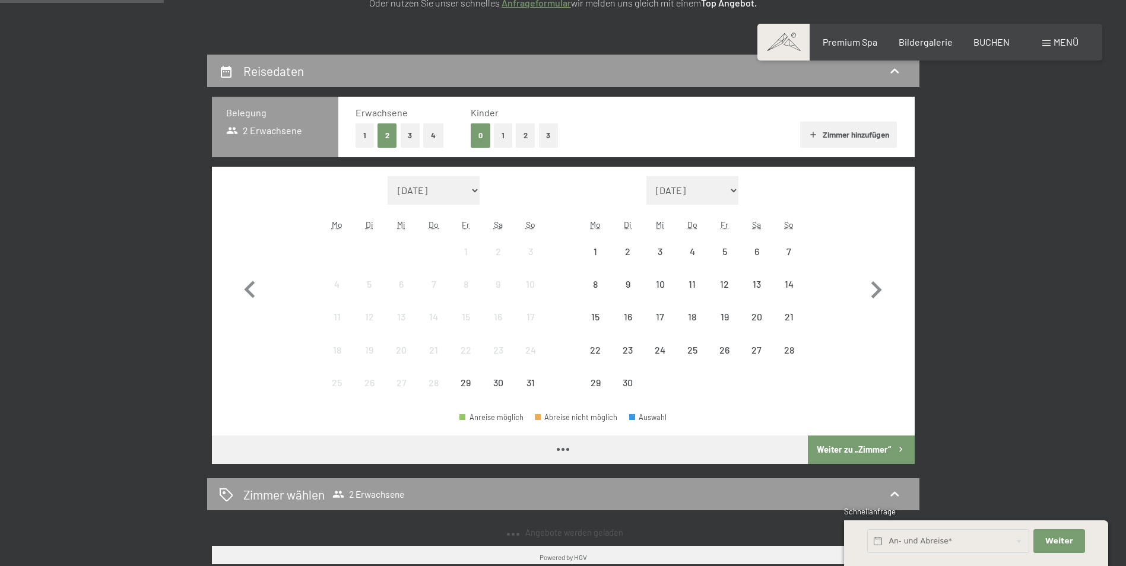
scroll to position [237, 0]
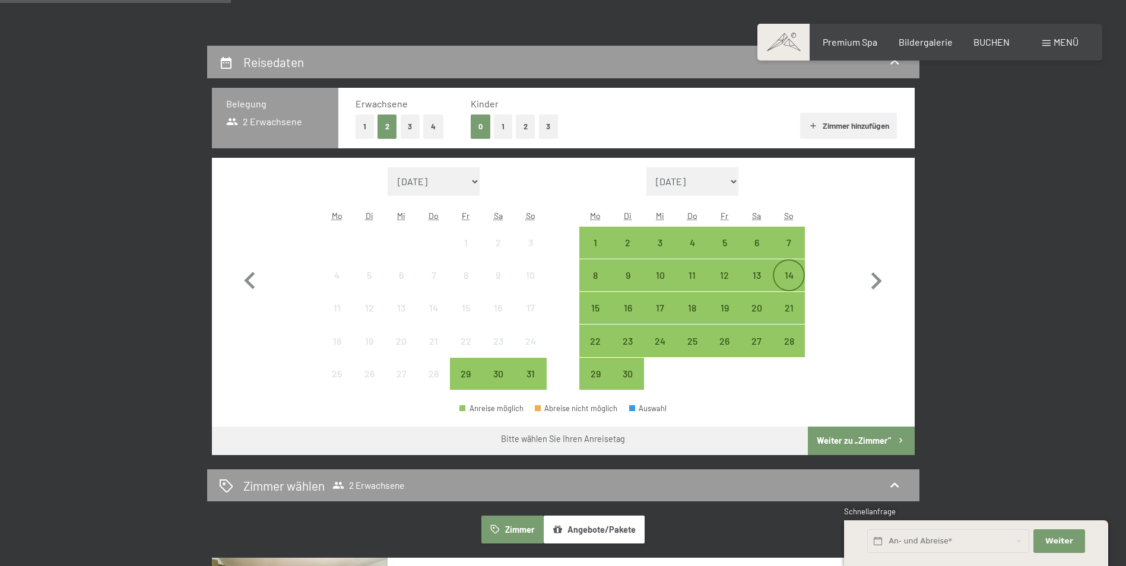
click at [791, 277] on div "14" at bounding box center [789, 286] width 30 height 30
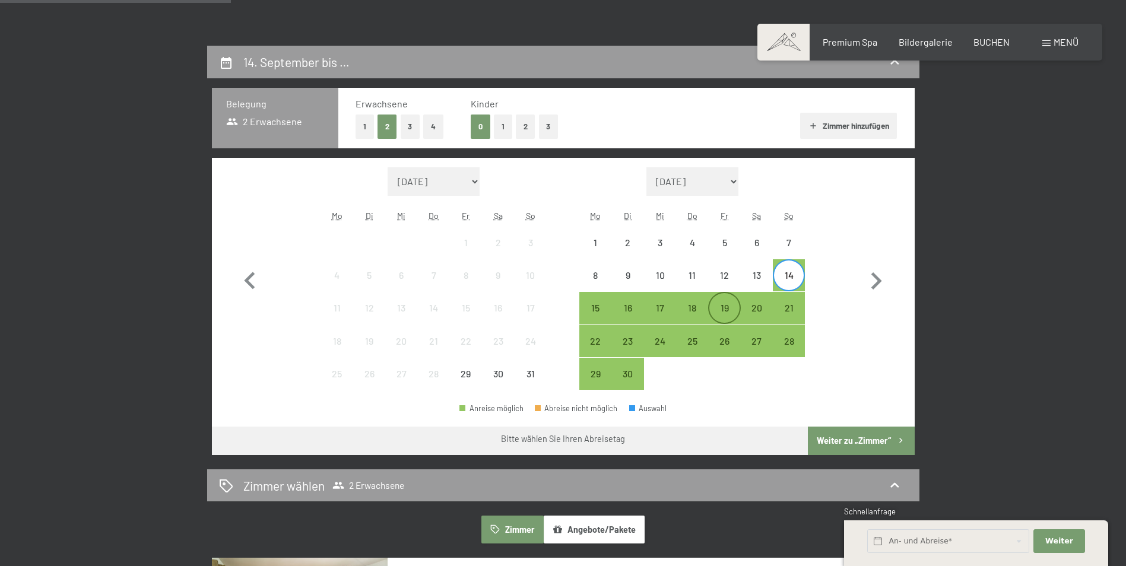
click at [713, 305] on div "19" at bounding box center [724, 318] width 30 height 30
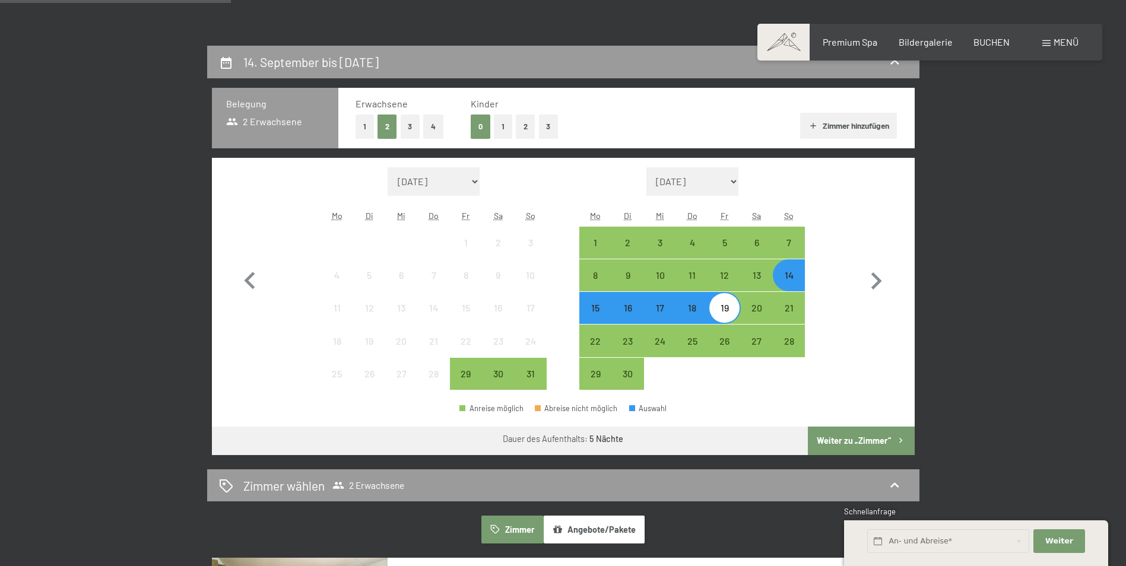
click at [857, 444] on button "Weiter zu „Zimmer“" at bounding box center [861, 441] width 106 height 28
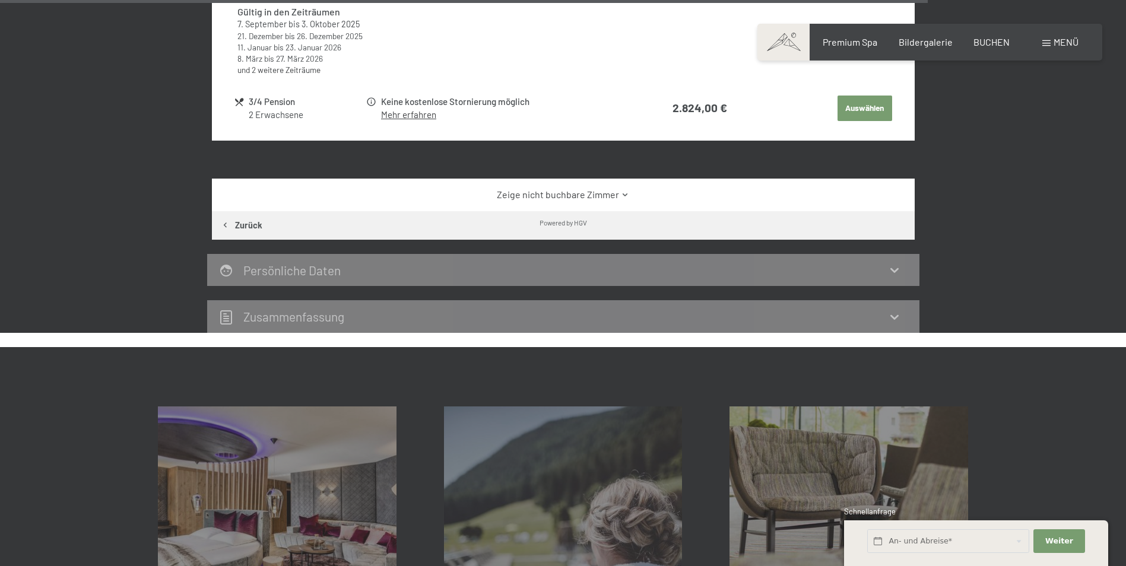
scroll to position [4023, 0]
